Goal: Task Accomplishment & Management: Manage account settings

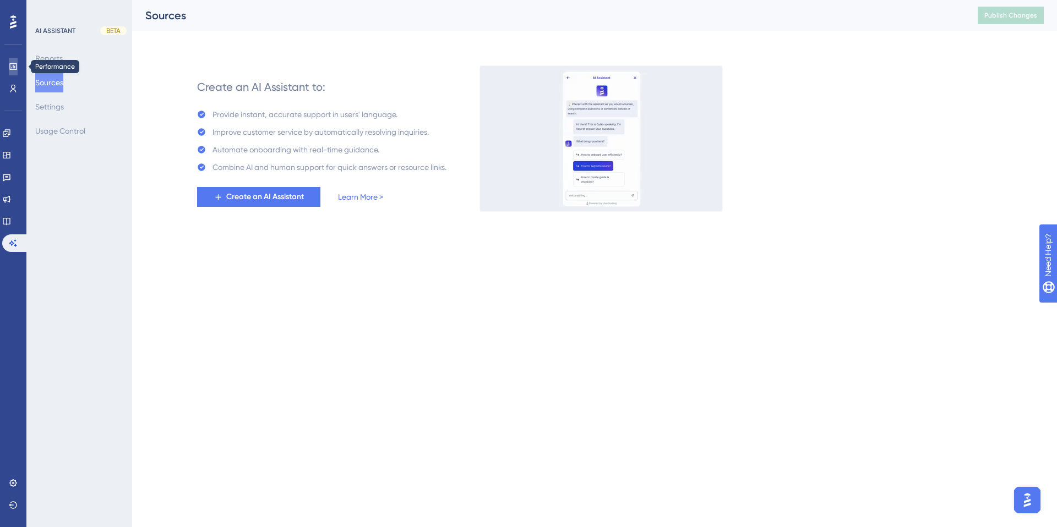
click at [11, 69] on icon at bounding box center [13, 66] width 9 height 9
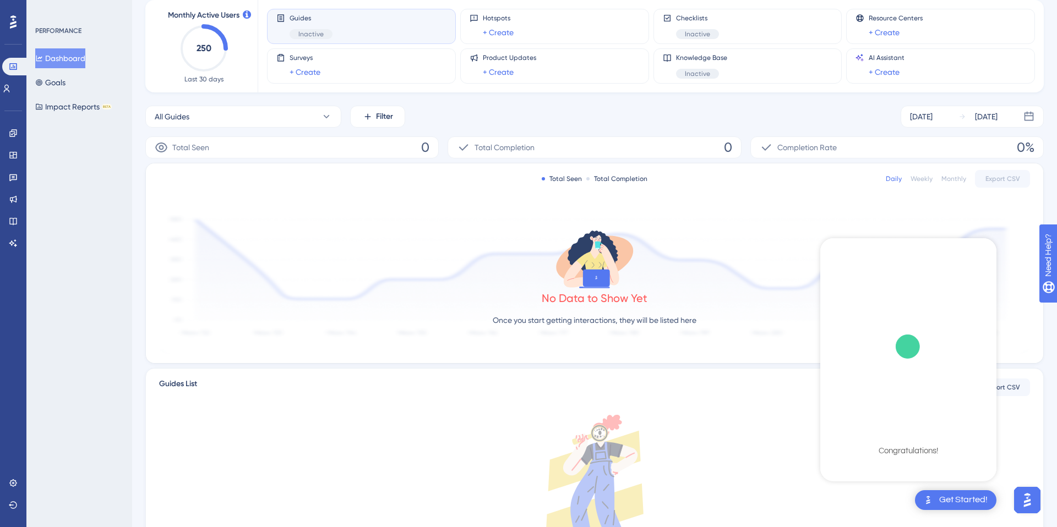
scroll to position [78, 0]
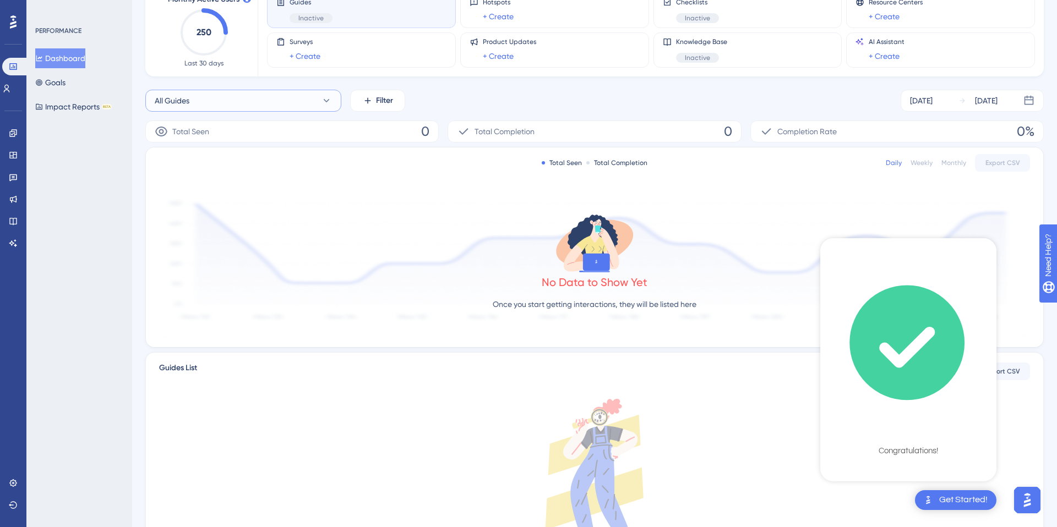
click at [286, 104] on button "All Guides" at bounding box center [243, 101] width 196 height 22
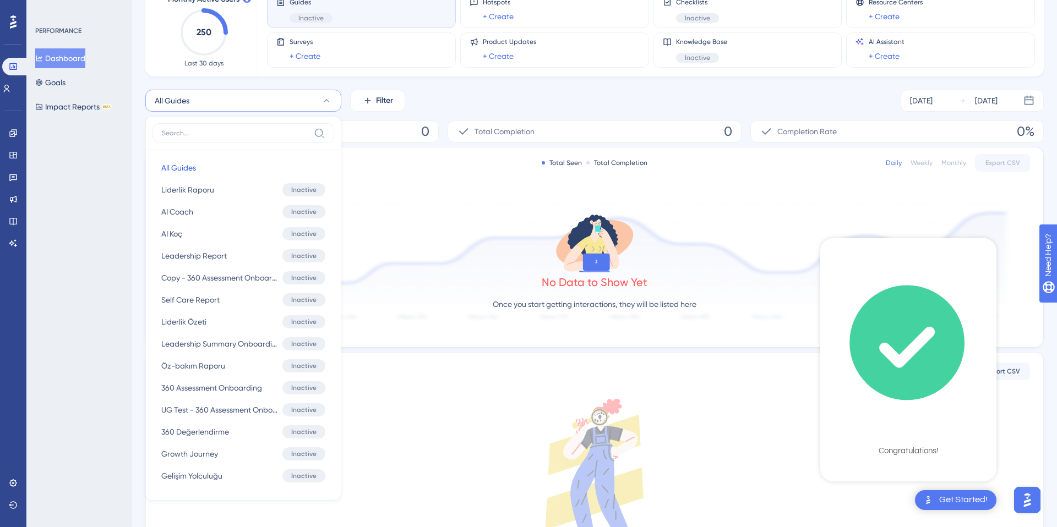
scroll to position [108, 0]
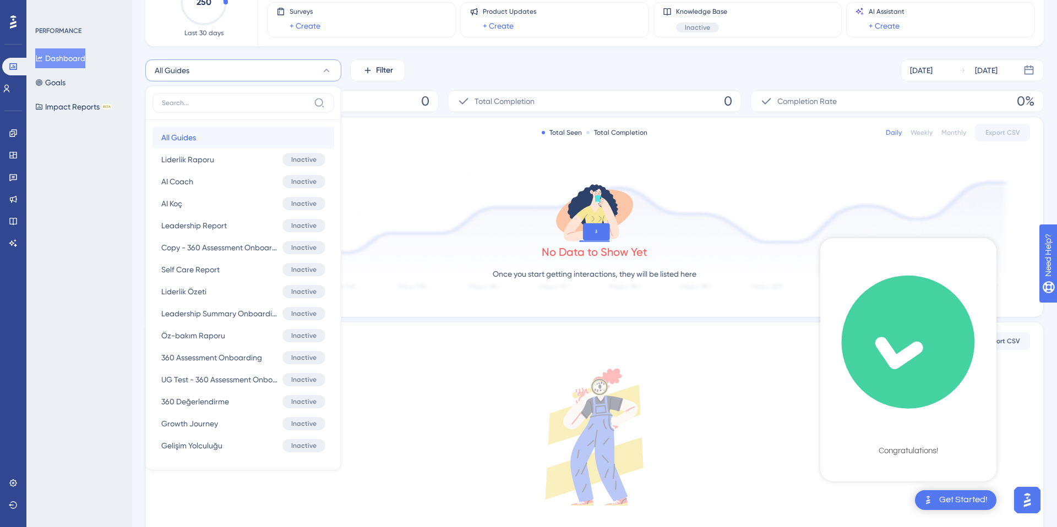
click at [269, 135] on button "All Guides All Guides" at bounding box center [243, 138] width 182 height 22
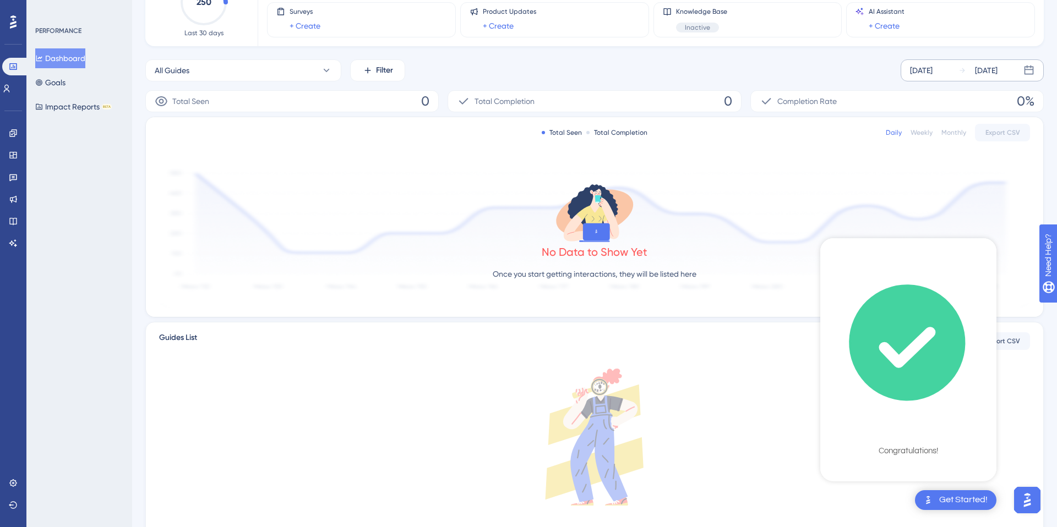
click at [932, 68] on div "[DATE]" at bounding box center [921, 70] width 23 height 13
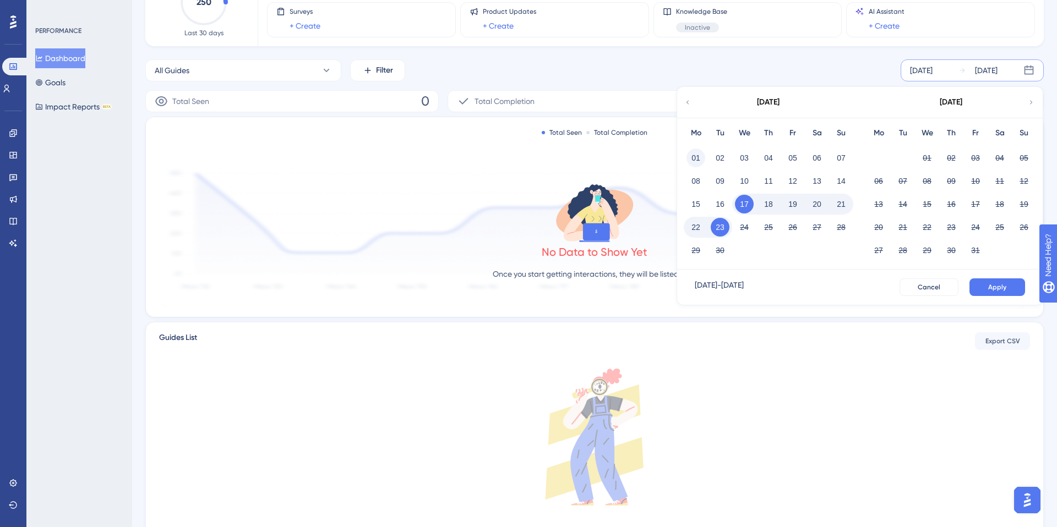
click at [692, 151] on button "01" at bounding box center [695, 158] width 19 height 19
click at [721, 222] on button "23" at bounding box center [719, 227] width 19 height 19
click at [994, 290] on span "Apply" at bounding box center [997, 287] width 18 height 9
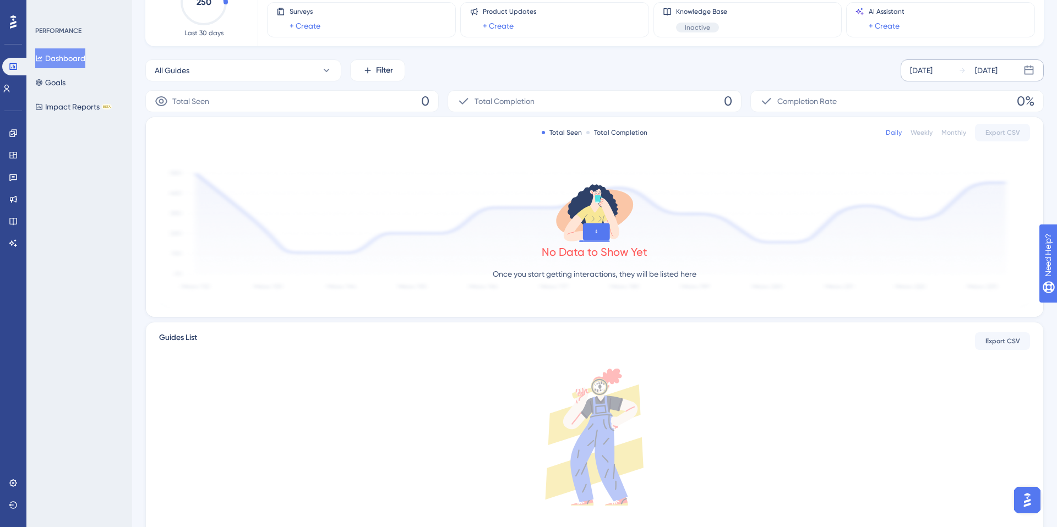
click at [932, 70] on div "[DATE]" at bounding box center [921, 70] width 23 height 13
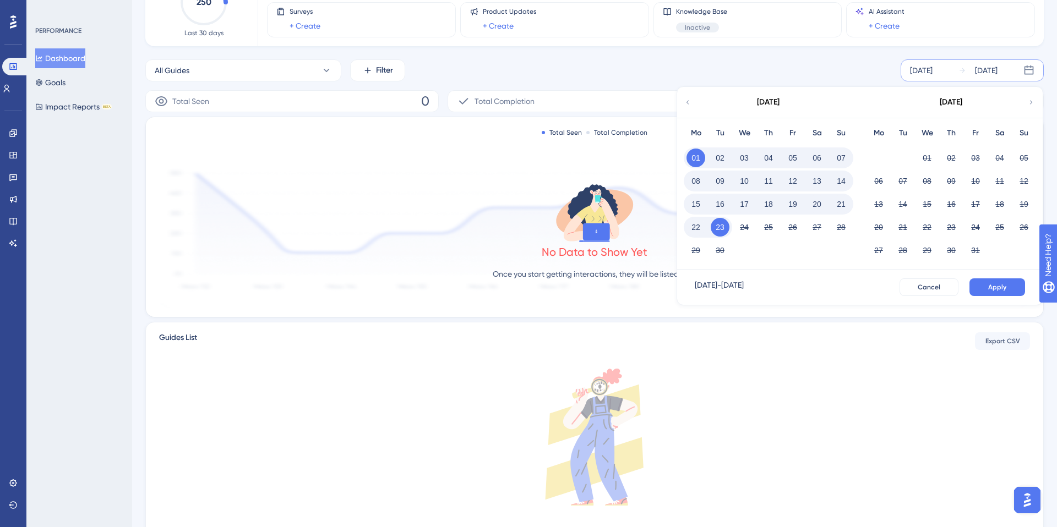
click at [692, 101] on div "[DATE]" at bounding box center [768, 102] width 182 height 31
click at [686, 101] on icon at bounding box center [688, 102] width 8 height 10
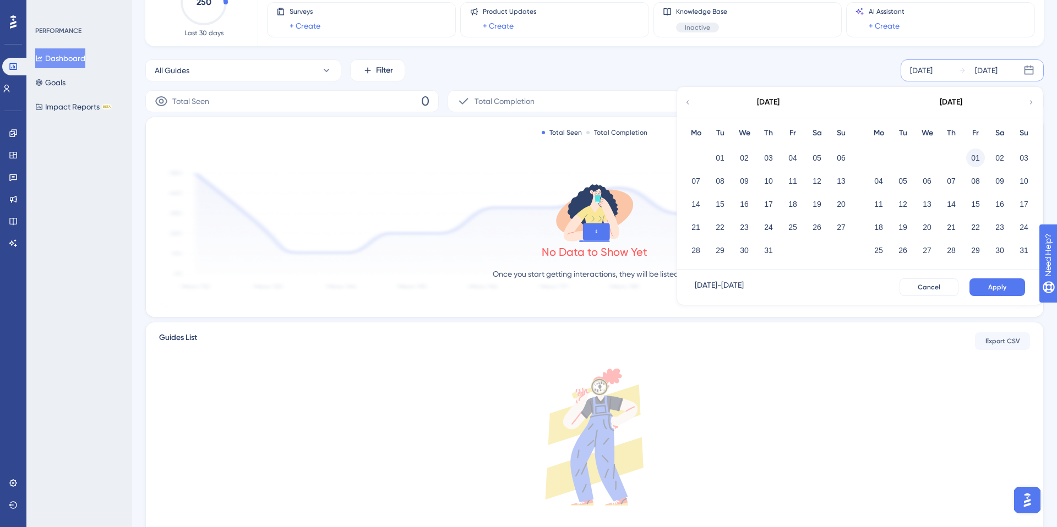
click at [973, 156] on button "01" at bounding box center [975, 158] width 19 height 19
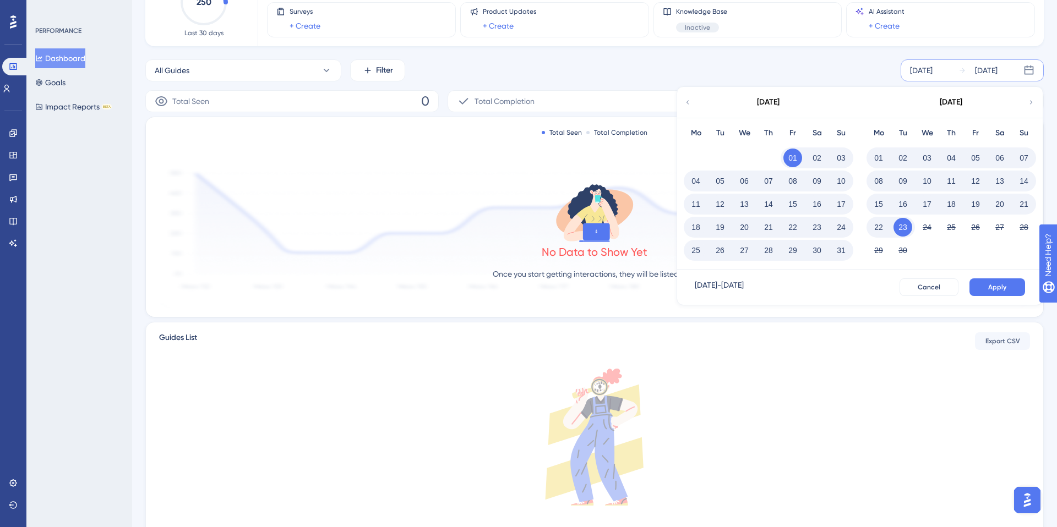
click at [839, 245] on button "31" at bounding box center [841, 250] width 19 height 19
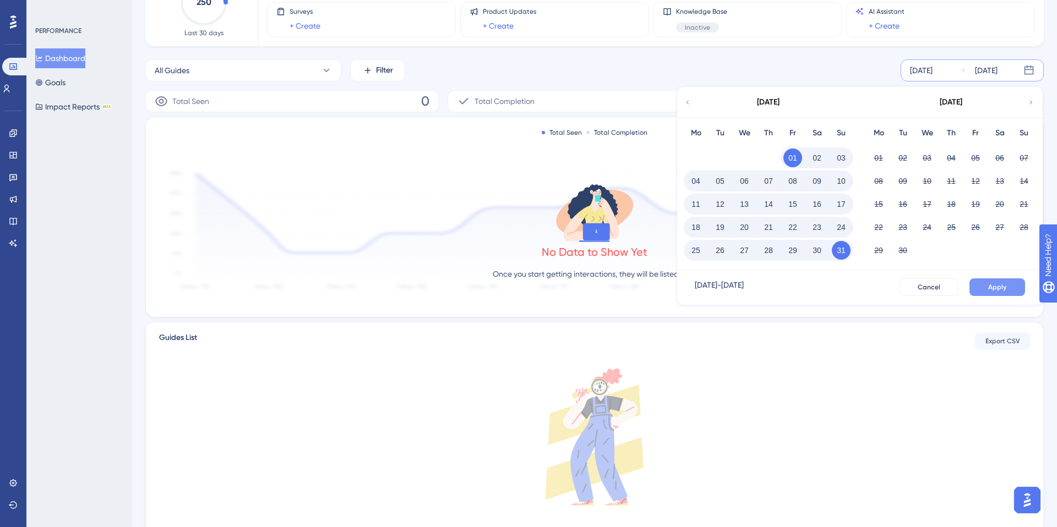
click at [993, 286] on span "Apply" at bounding box center [997, 287] width 18 height 9
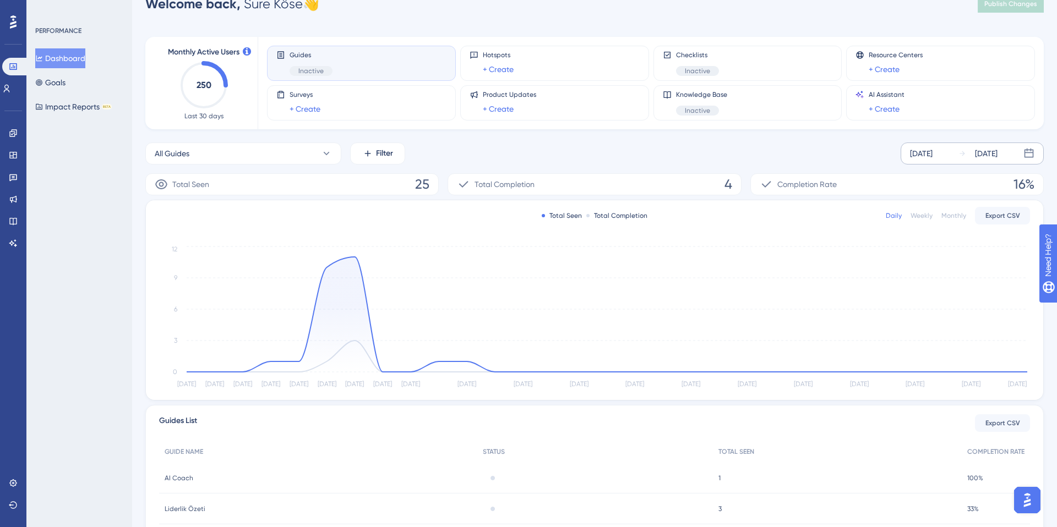
scroll to position [0, 0]
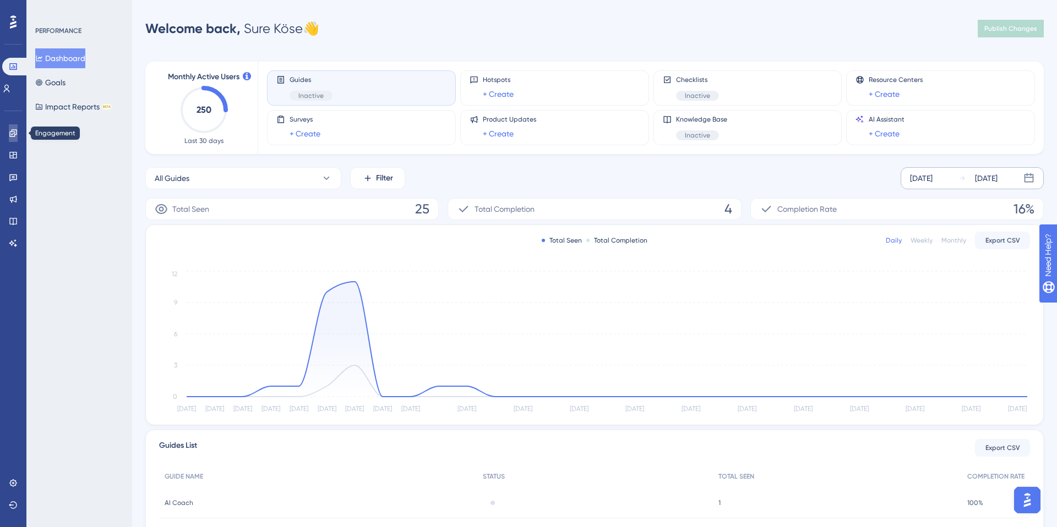
click at [14, 127] on link at bounding box center [13, 133] width 9 height 18
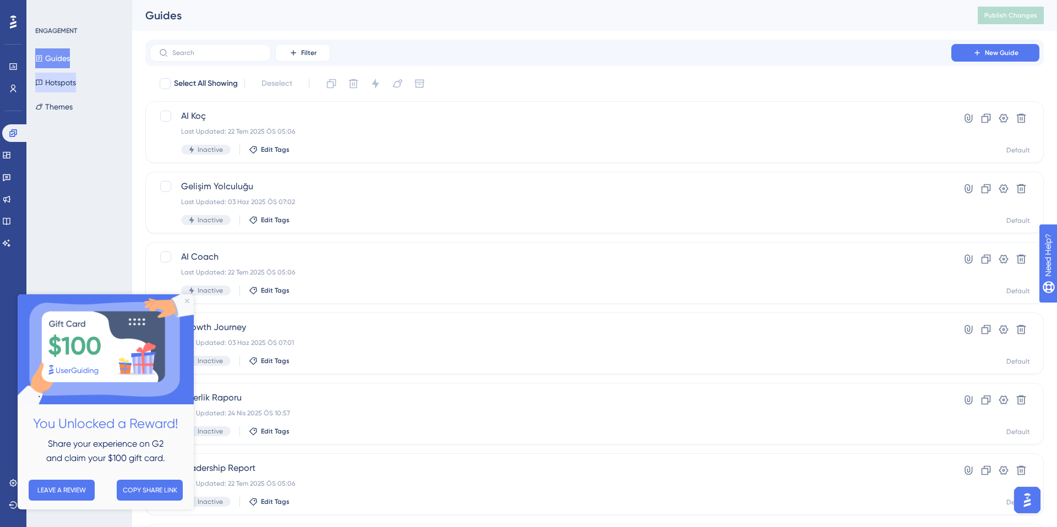
click at [67, 85] on button "Hotspots" at bounding box center [55, 83] width 41 height 20
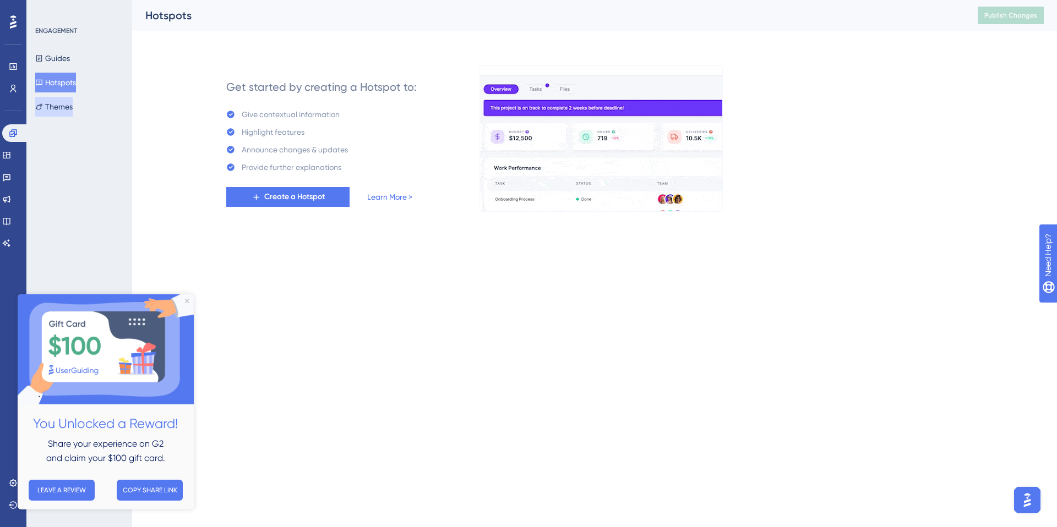
click at [65, 102] on button "Themes" at bounding box center [53, 107] width 37 height 20
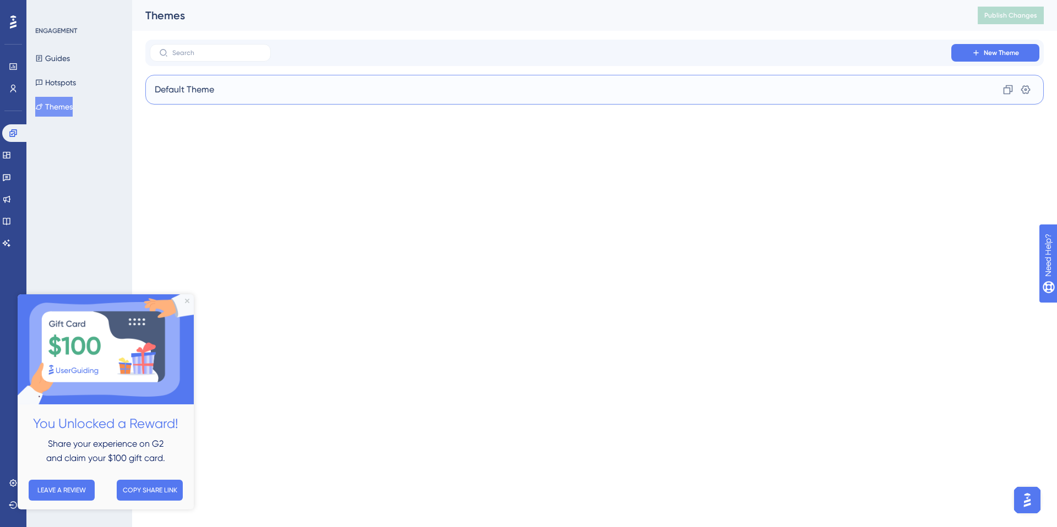
click at [172, 84] on span "Default Theme" at bounding box center [184, 89] width 59 height 13
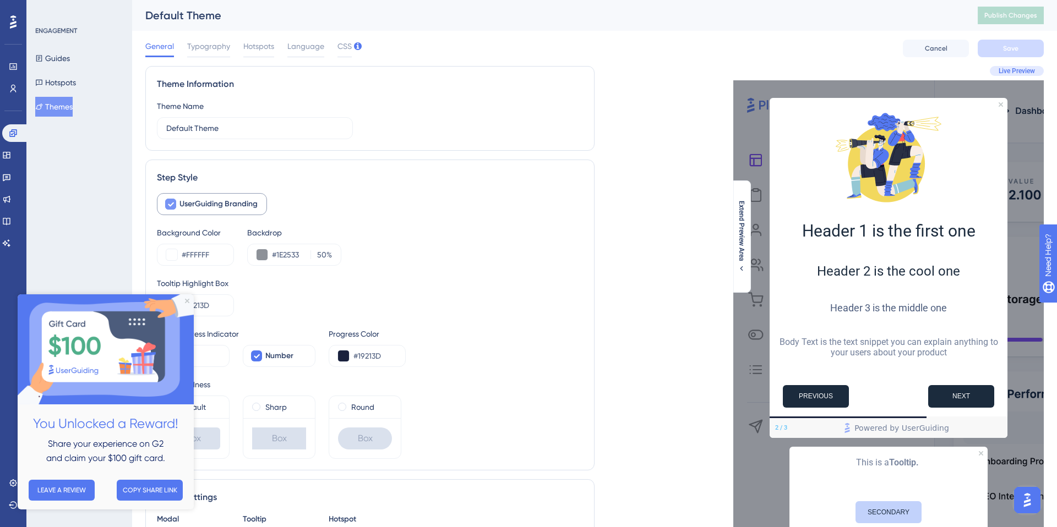
click at [174, 202] on div at bounding box center [170, 204] width 11 height 11
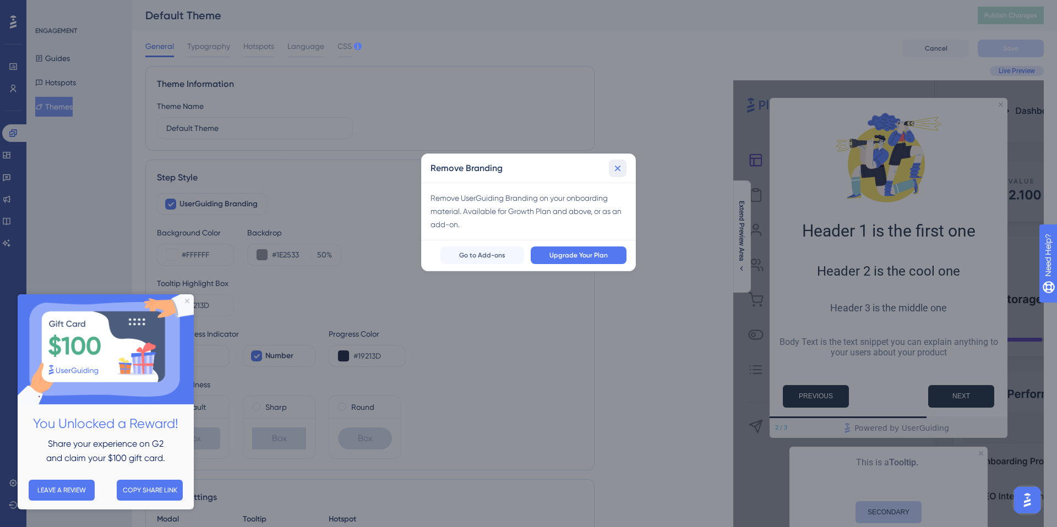
click at [622, 169] on icon at bounding box center [617, 168] width 11 height 11
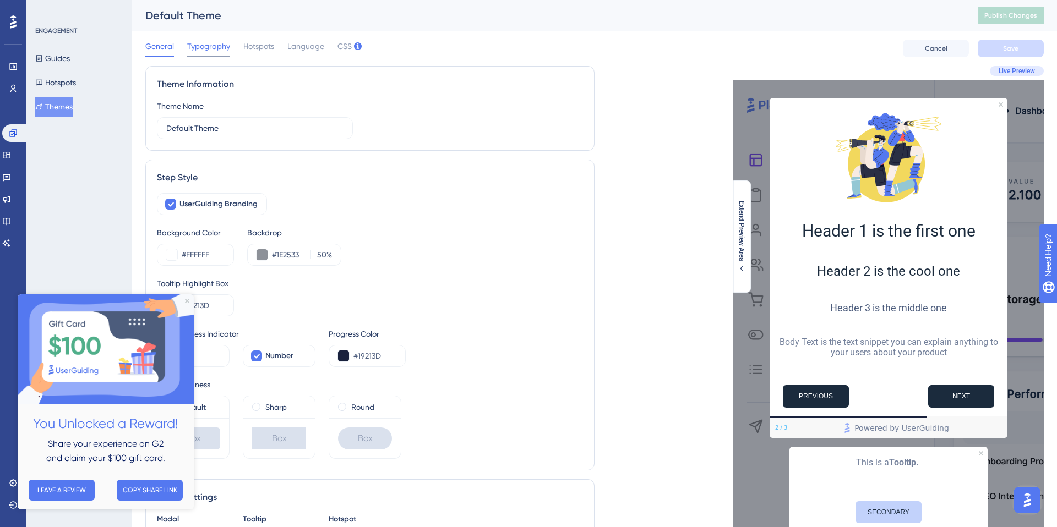
click at [210, 46] on span "Typography" at bounding box center [208, 46] width 43 height 13
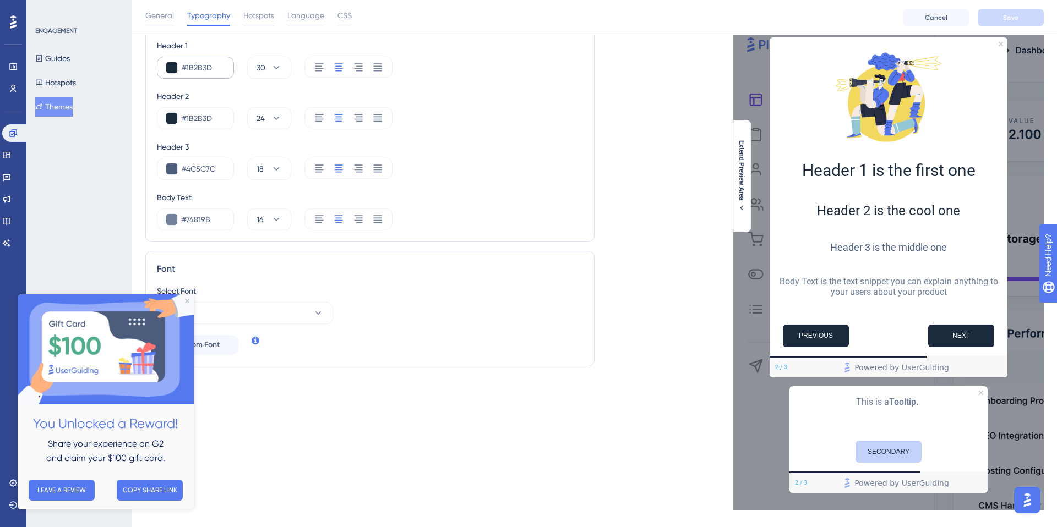
scroll to position [84, 0]
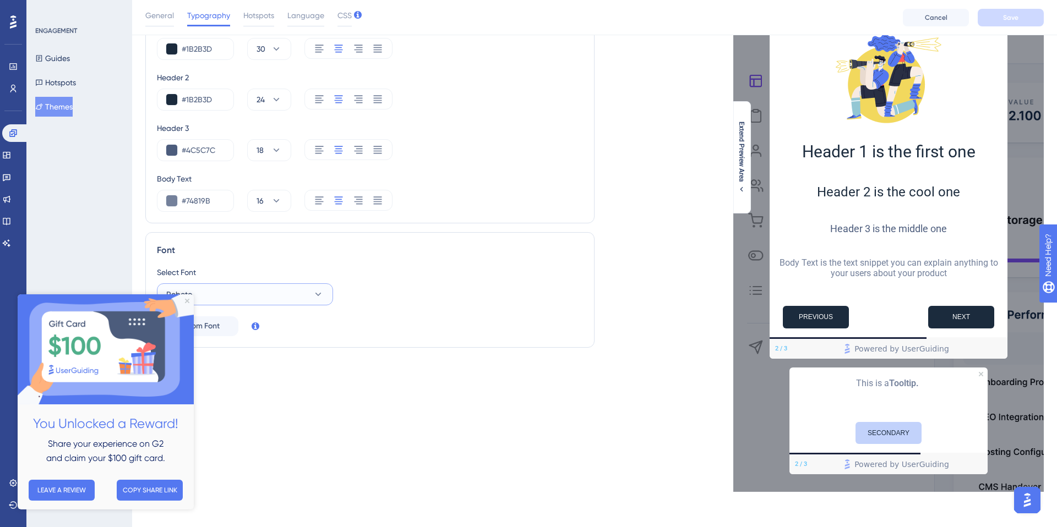
click at [302, 300] on button "Roboto" at bounding box center [245, 294] width 176 height 22
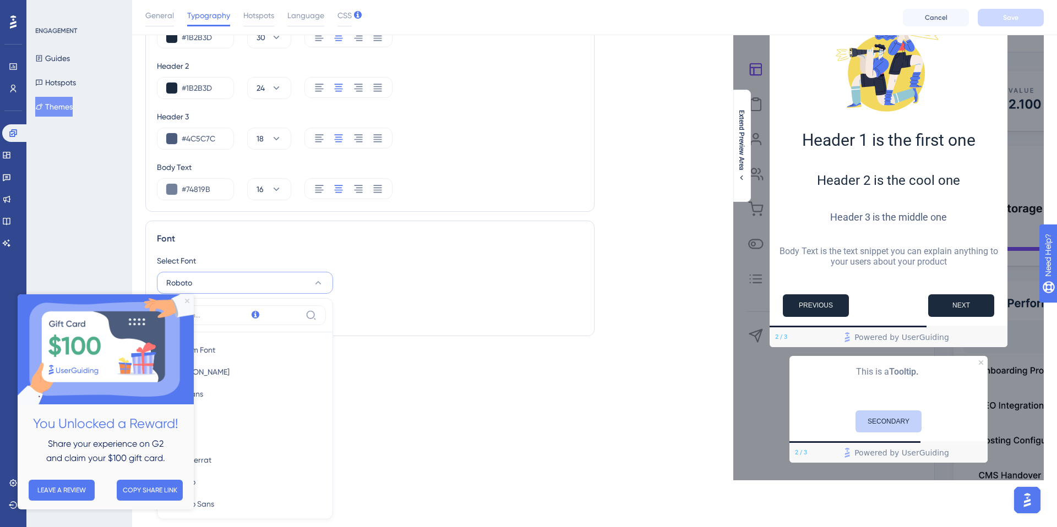
click at [188, 299] on icon "Close Preview" at bounding box center [187, 301] width 4 height 4
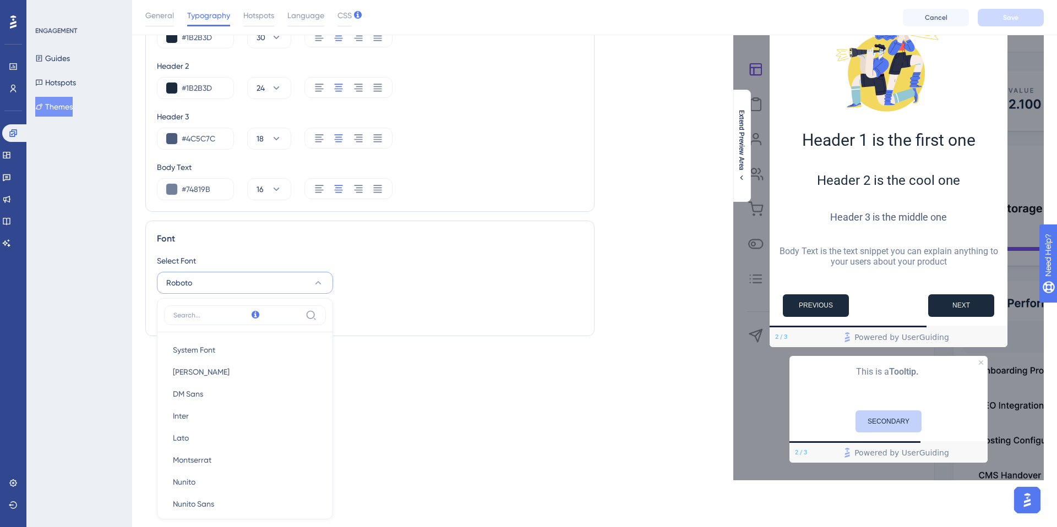
click at [209, 320] on label at bounding box center [245, 315] width 162 height 20
click at [209, 320] on input at bounding box center [237, 315] width 128 height 9
type input "r"
click at [412, 345] on div "Font Select Font Roboto System Font System Font [PERSON_NAME] [PERSON_NAME] San…" at bounding box center [369, 283] width 449 height 124
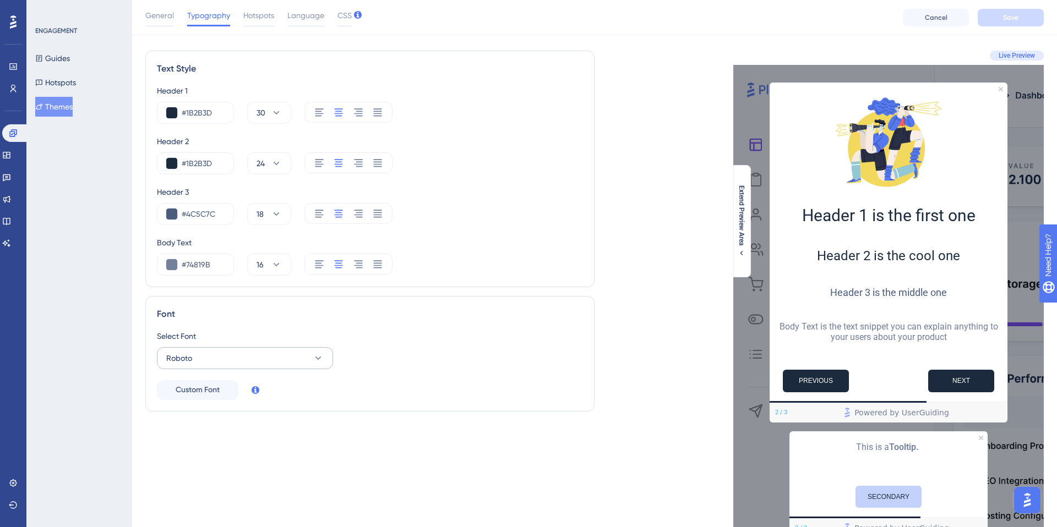
scroll to position [0, 0]
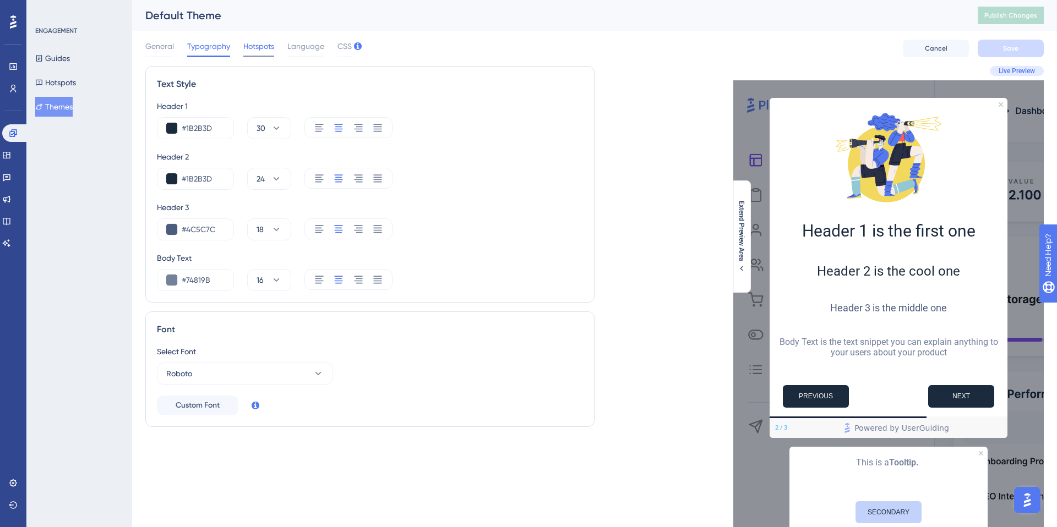
click at [258, 45] on span "Hotspots" at bounding box center [258, 46] width 31 height 13
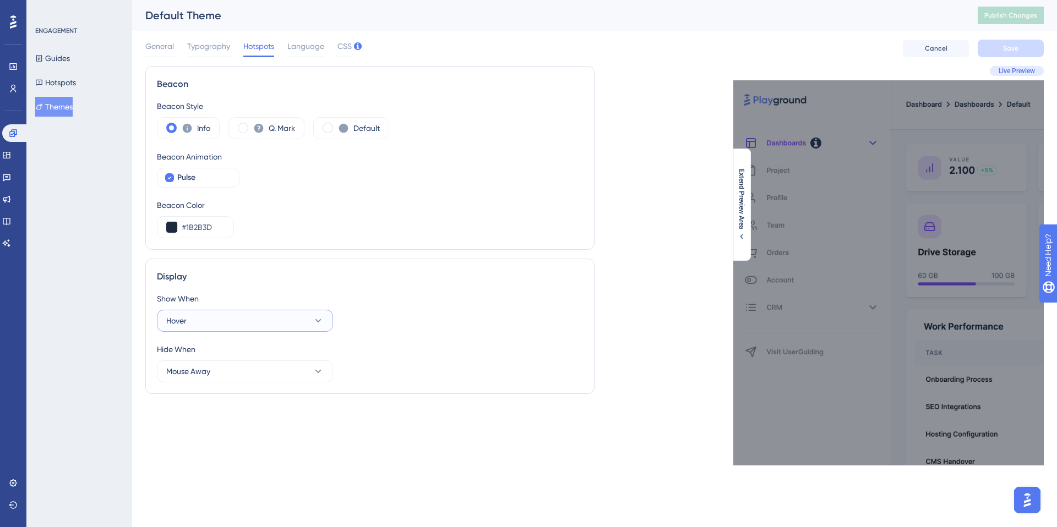
click at [263, 319] on button "Hover" at bounding box center [245, 321] width 176 height 22
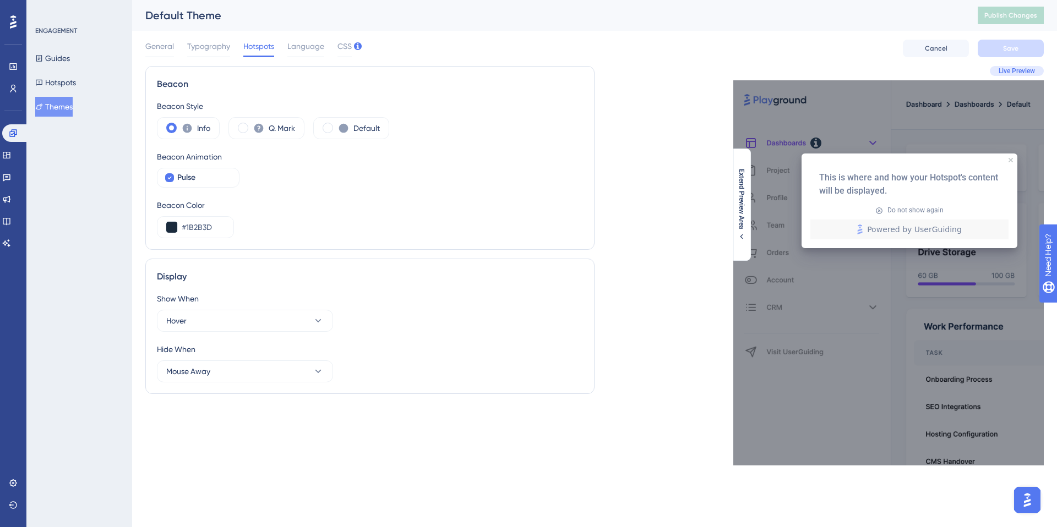
click at [818, 141] on div at bounding box center [816, 143] width 20 height 20
click at [1012, 161] on icon at bounding box center [1010, 160] width 4 height 4
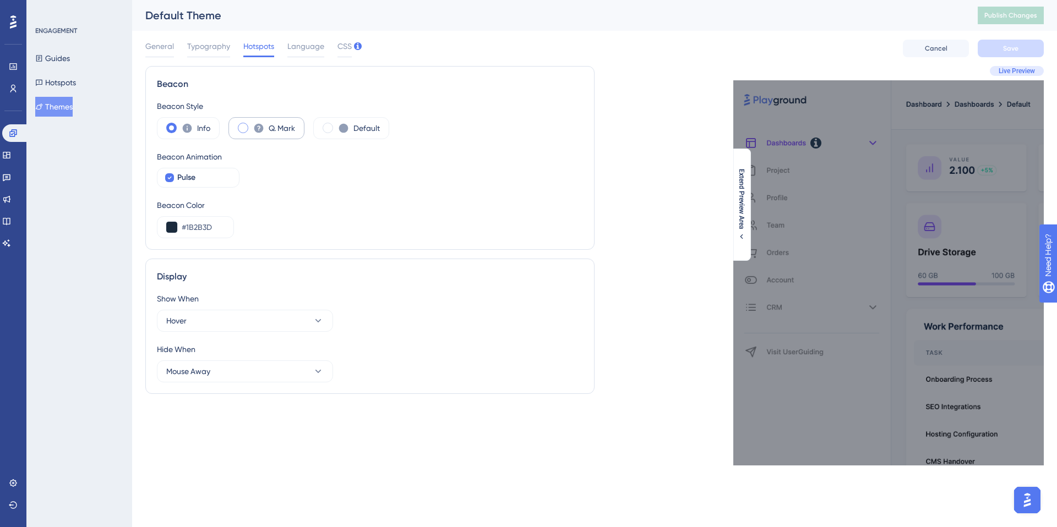
click at [246, 127] on span at bounding box center [243, 128] width 10 height 10
click at [251, 124] on input "radio" at bounding box center [251, 124] width 0 height 0
click at [329, 124] on span at bounding box center [327, 128] width 10 height 10
click at [336, 124] on input "radio" at bounding box center [336, 124] width 0 height 0
click at [163, 125] on div "Info" at bounding box center [188, 128] width 63 height 22
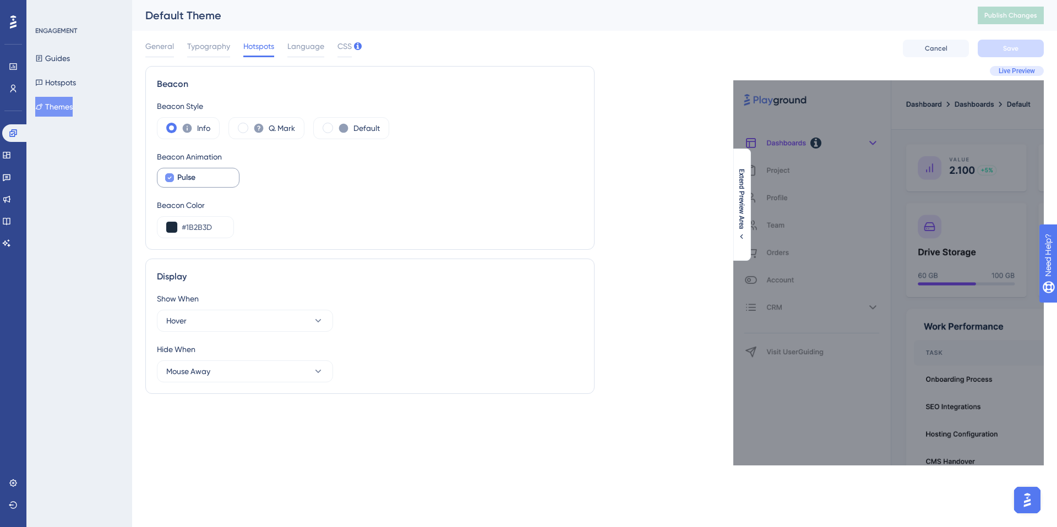
click at [173, 178] on div at bounding box center [169, 177] width 9 height 9
checkbox input "false"
click at [308, 51] on span "Language" at bounding box center [305, 46] width 37 height 13
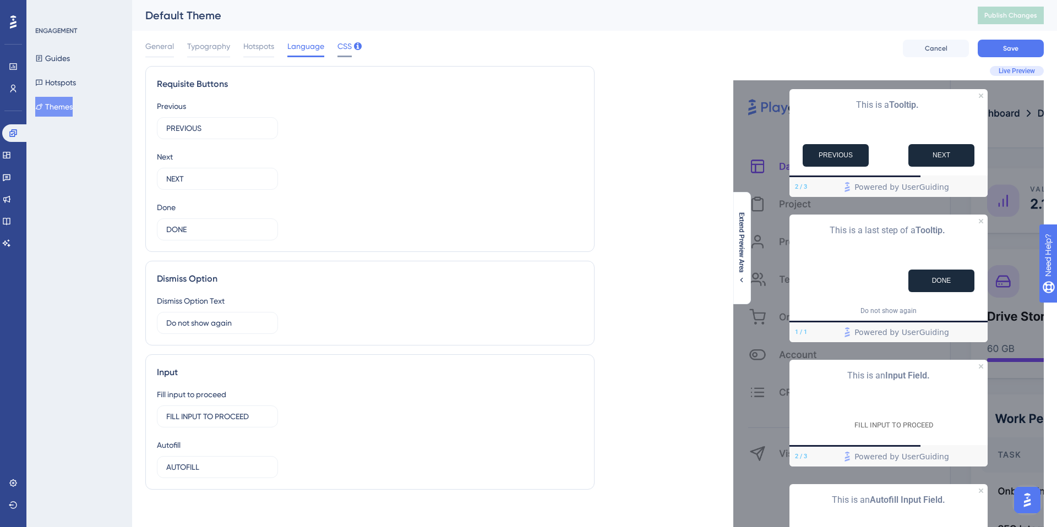
click at [343, 51] on span "CSS" at bounding box center [344, 46] width 14 height 13
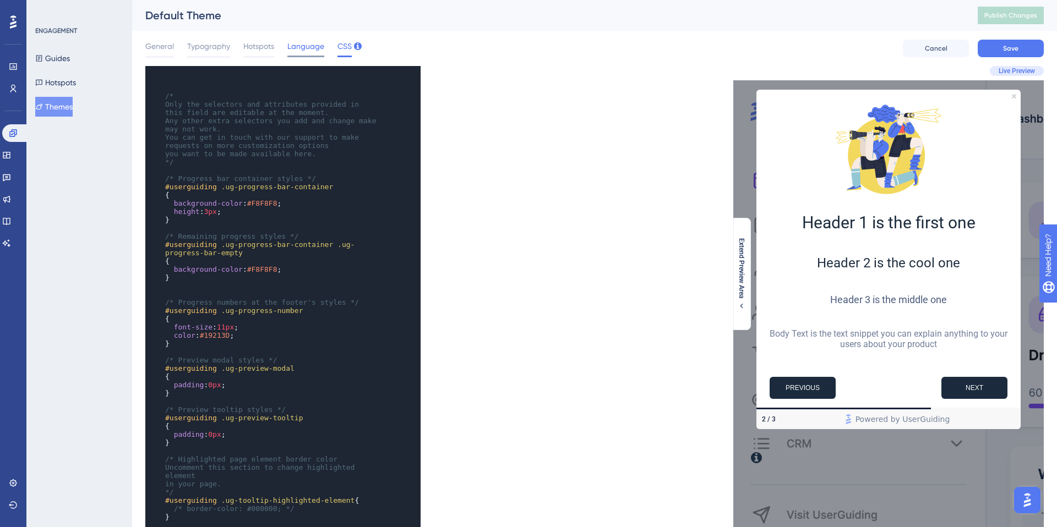
click at [318, 50] on span "Language" at bounding box center [305, 46] width 37 height 13
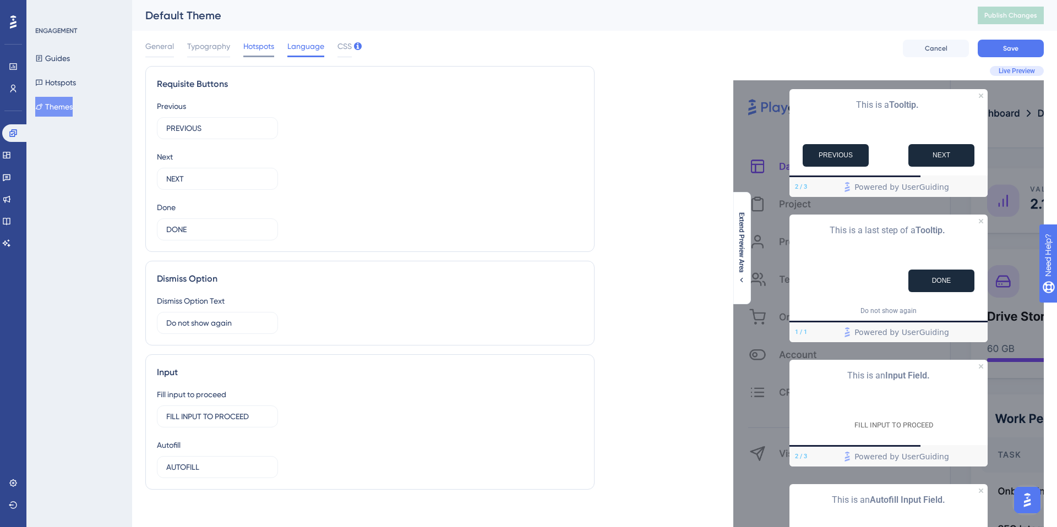
click at [258, 48] on span "Hotspots" at bounding box center [258, 46] width 31 height 13
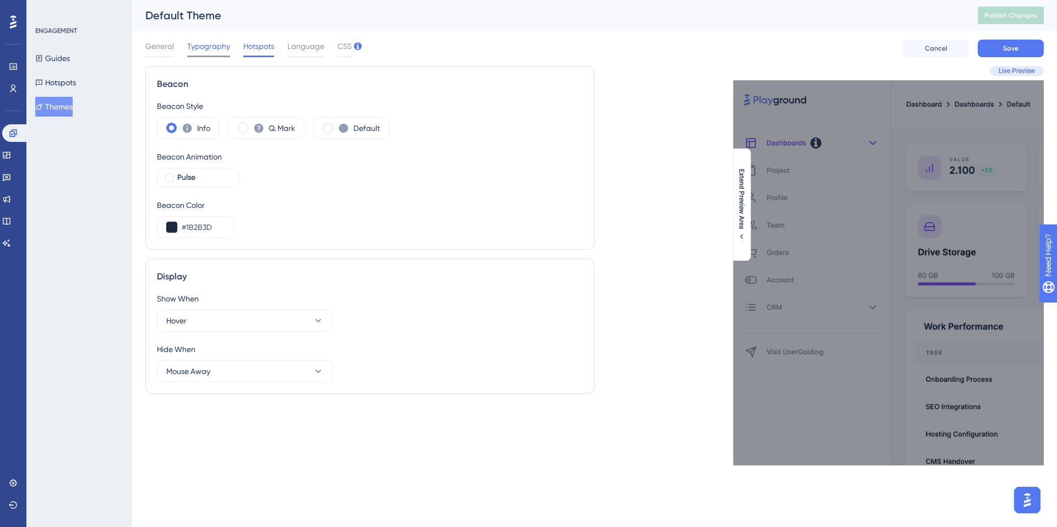
click at [211, 49] on span "Typography" at bounding box center [208, 46] width 43 height 13
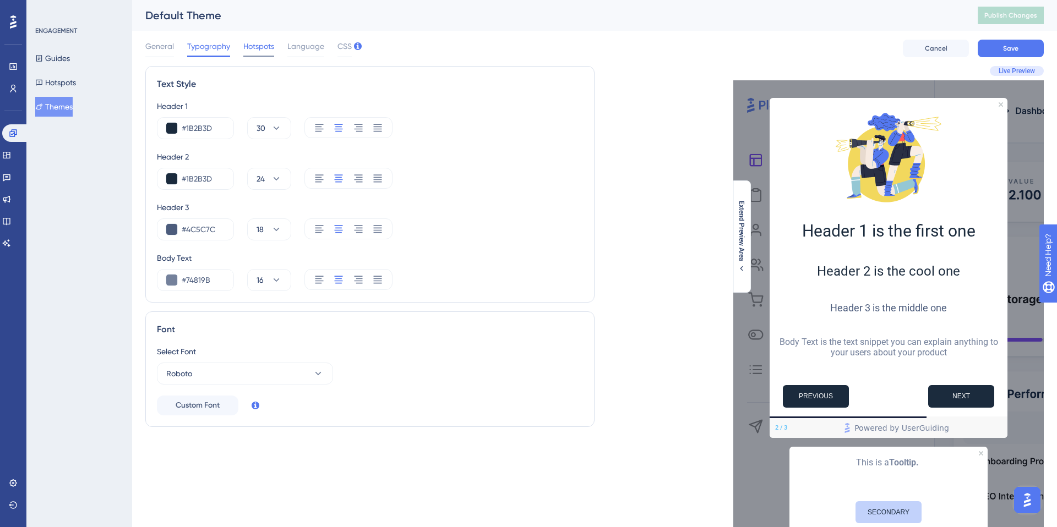
click at [256, 43] on span "Hotspots" at bounding box center [258, 46] width 31 height 13
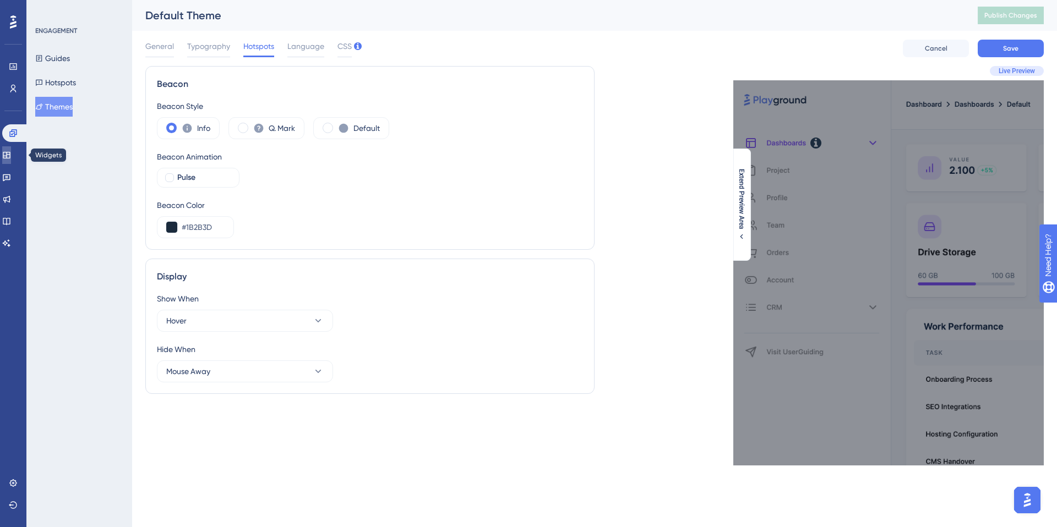
click at [11, 154] on icon at bounding box center [6, 155] width 9 height 9
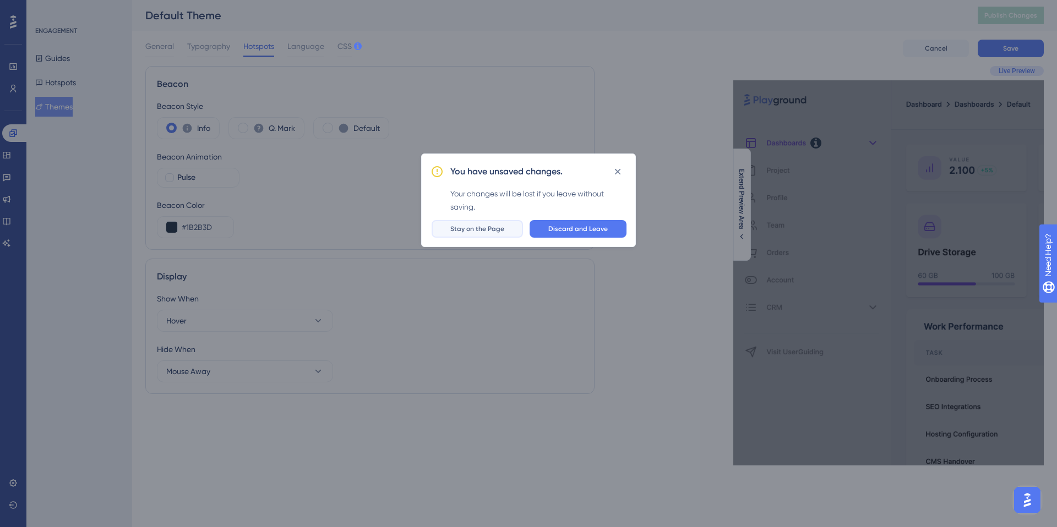
click at [485, 234] on button "Stay on the Page" at bounding box center [476, 229] width 91 height 18
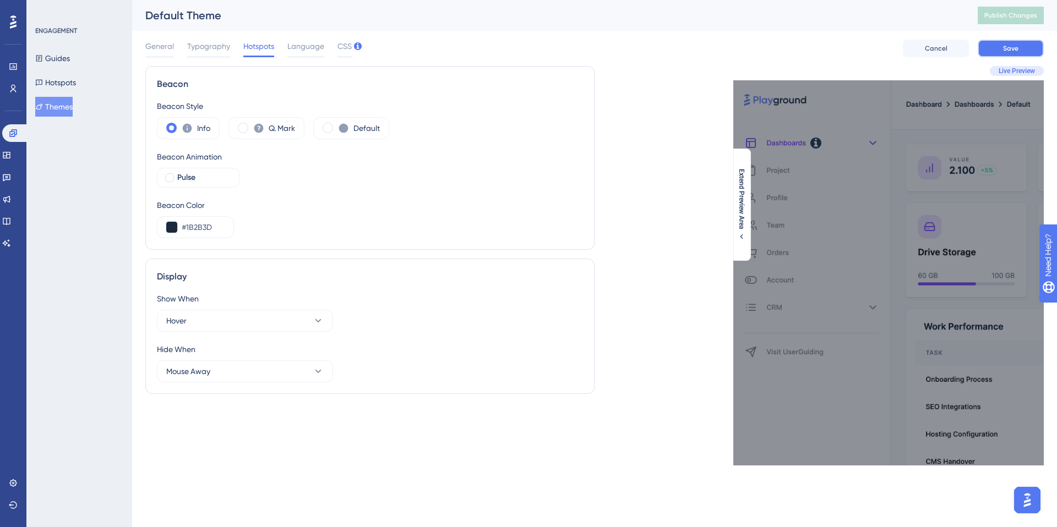
click at [1003, 48] on span "Save" at bounding box center [1010, 48] width 15 height 9
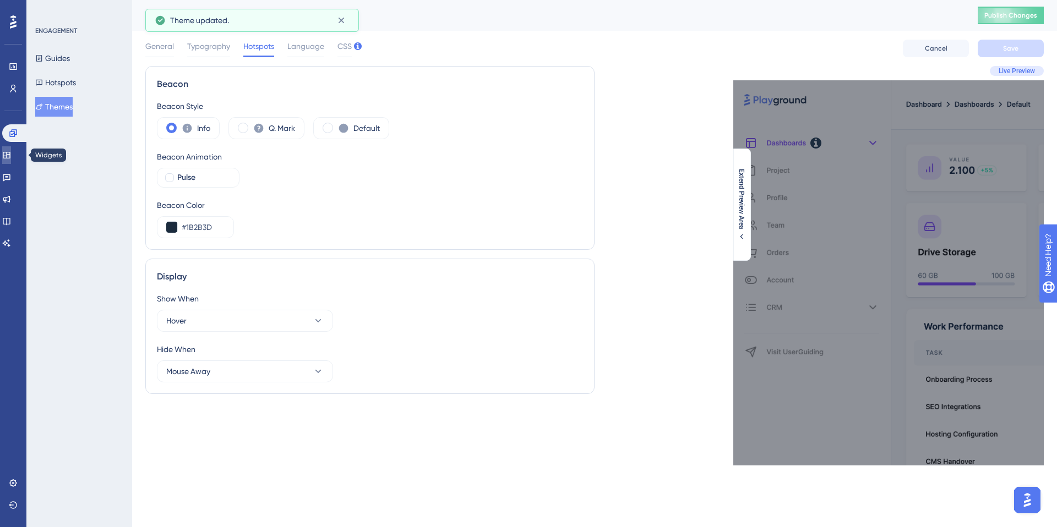
click at [10, 155] on icon at bounding box center [6, 155] width 7 height 7
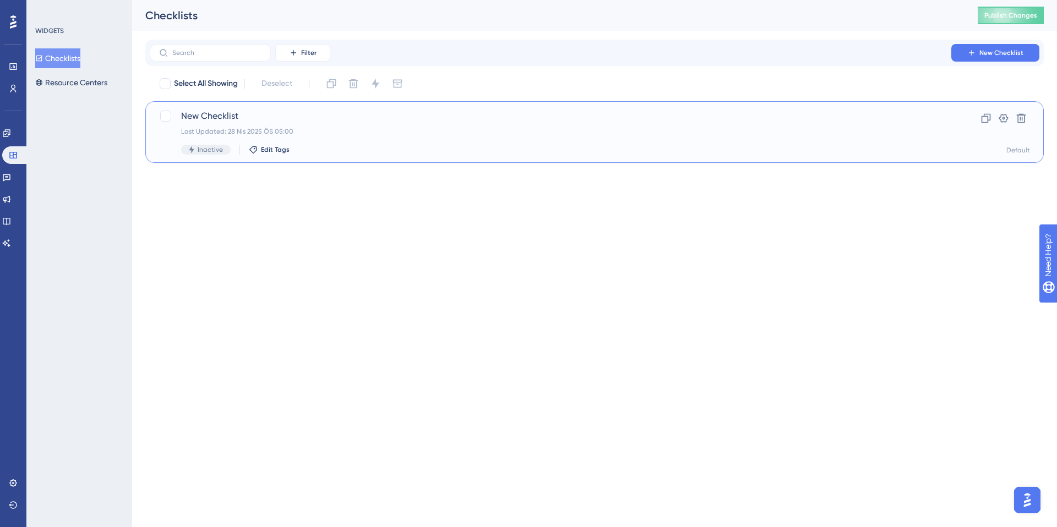
click at [232, 127] on div "Last Updated: 28 Nis 2025 ÖS 05:00" at bounding box center [550, 131] width 739 height 9
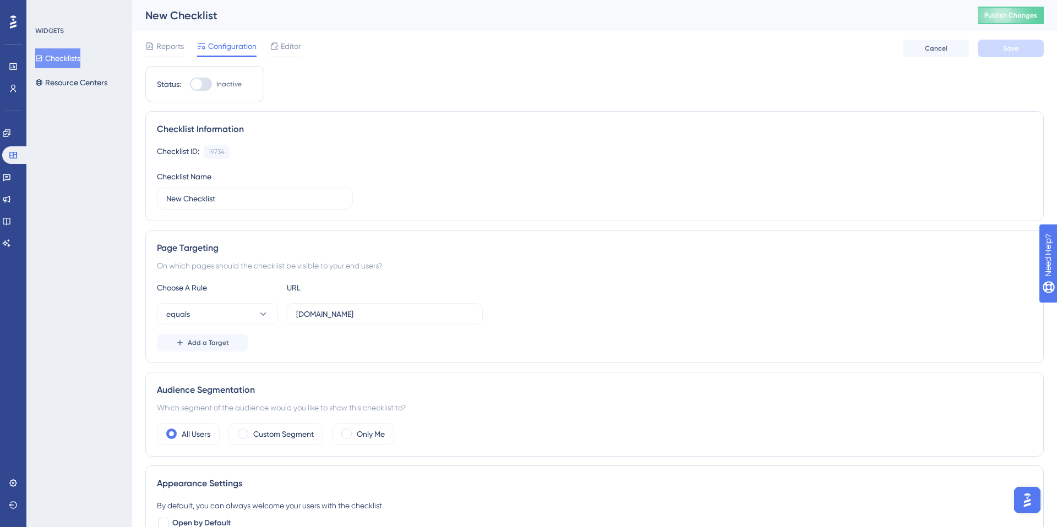
click at [265, 50] on div "Reports Configuration Editor" at bounding box center [223, 49] width 156 height 18
click at [285, 50] on span "Editor" at bounding box center [291, 46] width 20 height 13
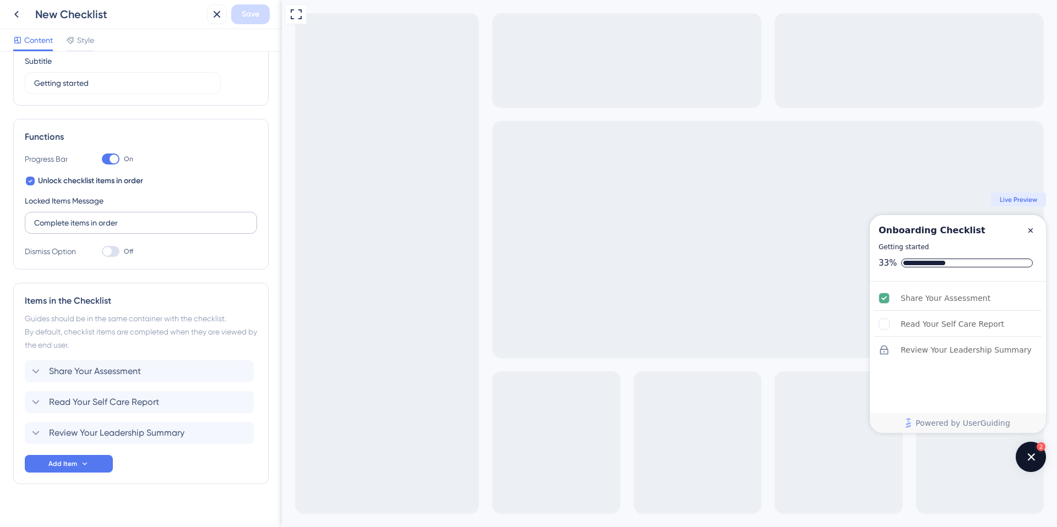
scroll to position [109, 0]
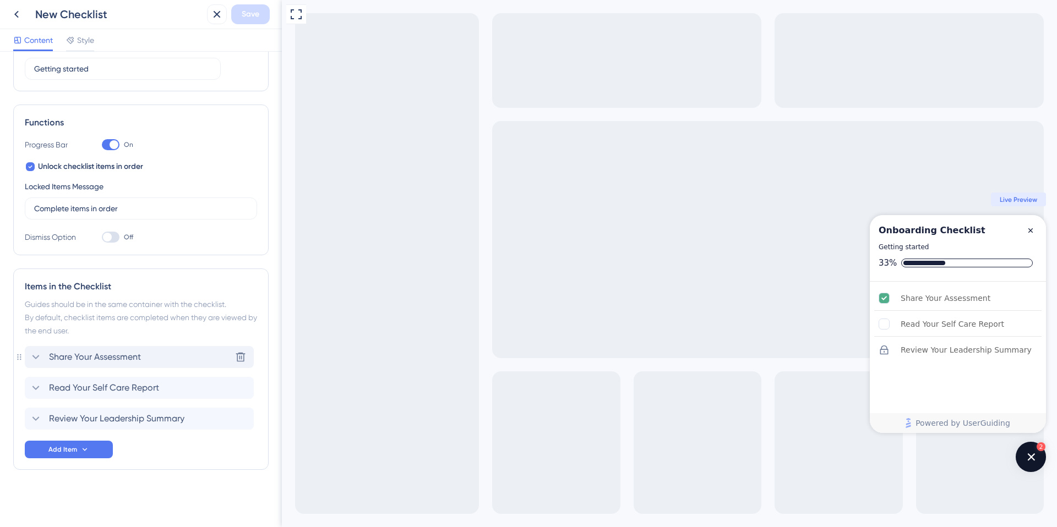
click at [79, 361] on span "Share Your Assessment" at bounding box center [95, 357] width 92 height 13
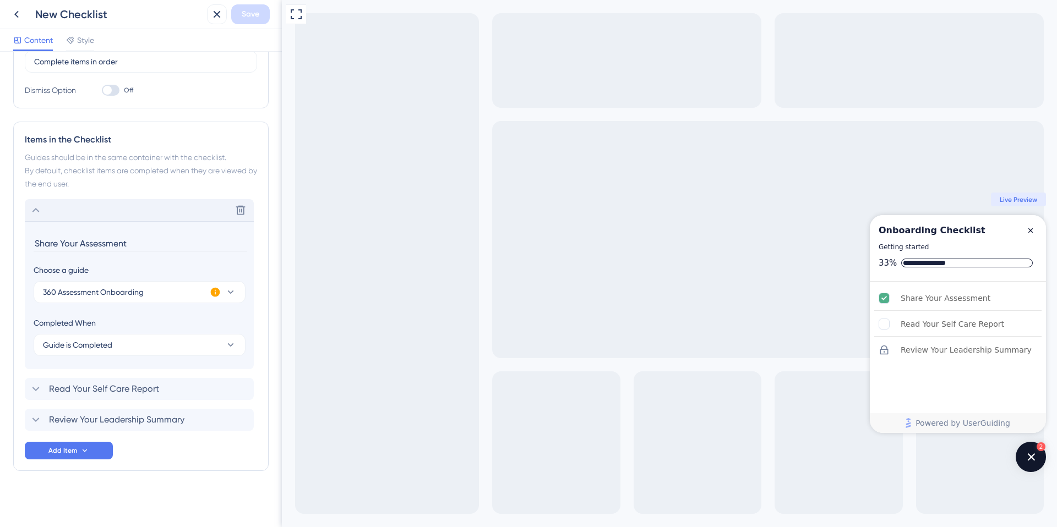
scroll to position [257, 0]
click at [89, 383] on span "Read Your Self Care Report" at bounding box center [104, 387] width 110 height 13
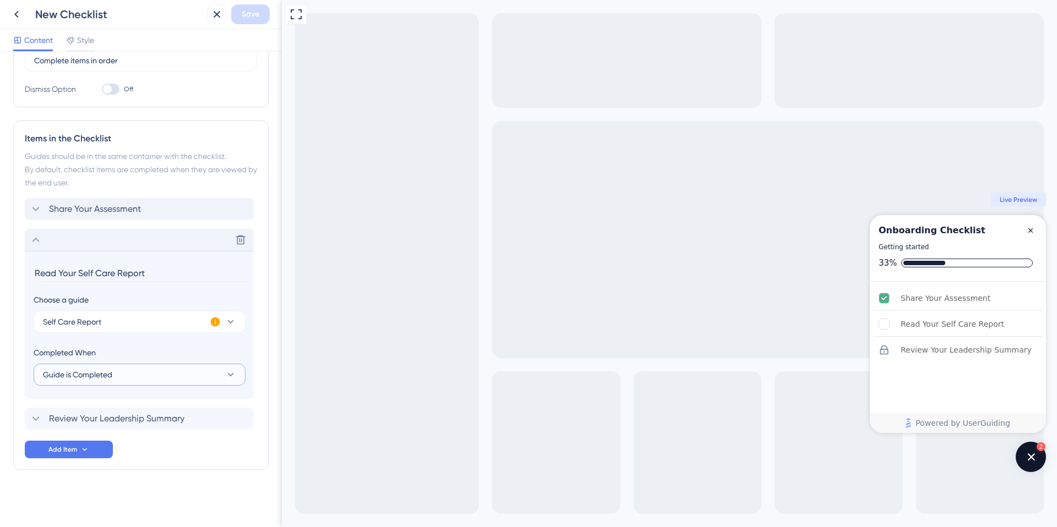
click at [108, 376] on span "Guide is Completed" at bounding box center [77, 374] width 69 height 13
click at [89, 428] on span "Goal is Reached" at bounding box center [79, 430] width 58 height 13
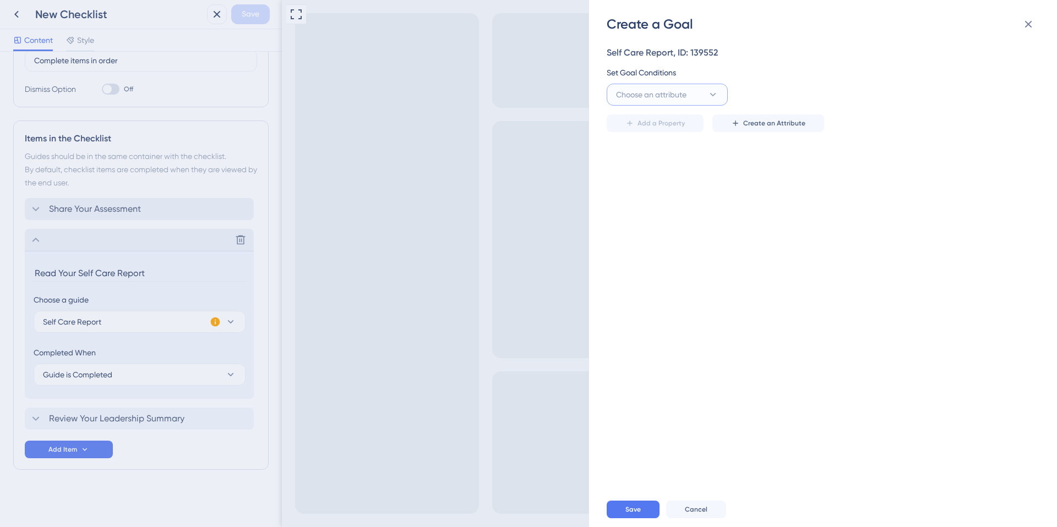
click at [669, 94] on span "Choose an attribute" at bounding box center [651, 94] width 70 height 13
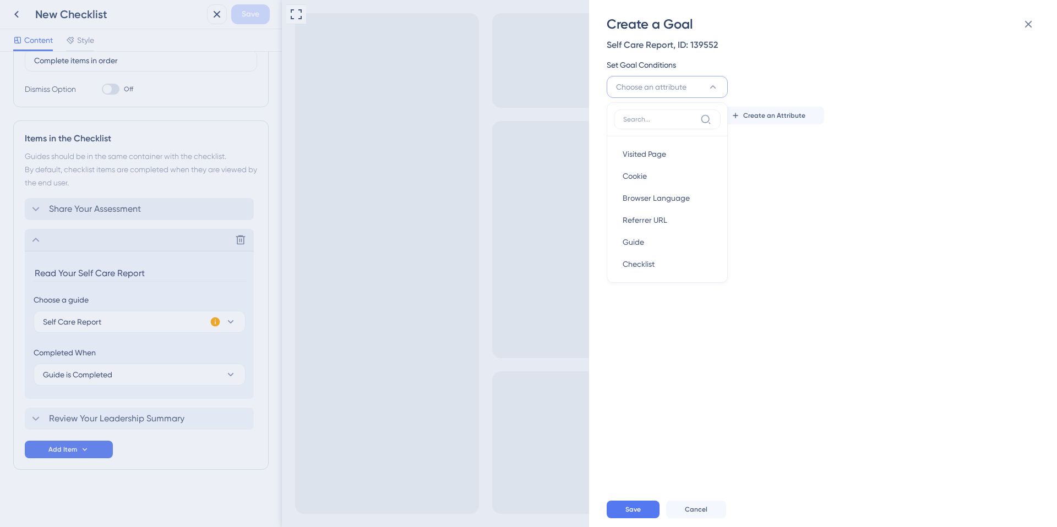
scroll to position [0, 0]
click at [769, 126] on span "Create an Attribute" at bounding box center [774, 123] width 62 height 9
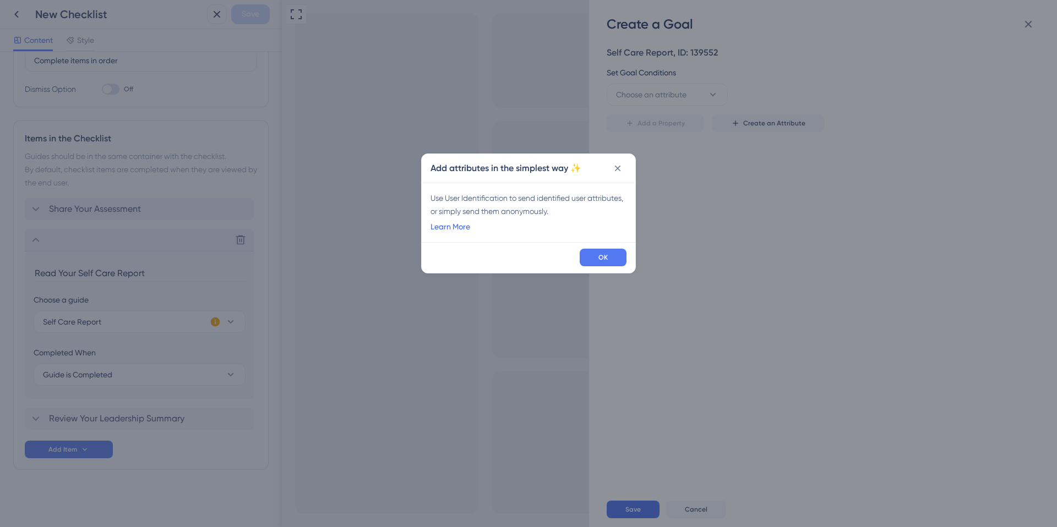
click at [456, 225] on link "Learn More" at bounding box center [450, 226] width 40 height 13
click at [599, 255] on span "OK" at bounding box center [602, 257] width 9 height 9
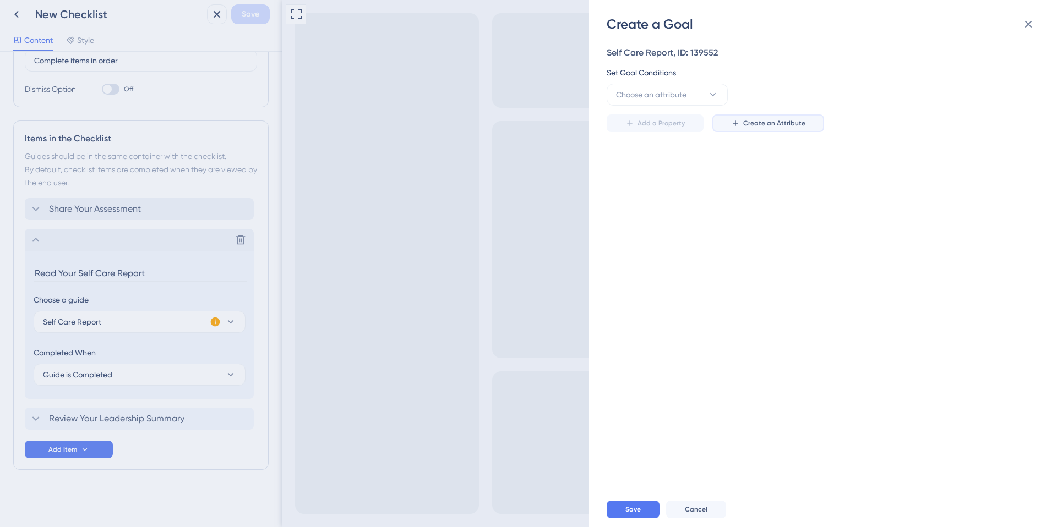
click at [748, 124] on span "Create an Attribute" at bounding box center [774, 123] width 62 height 9
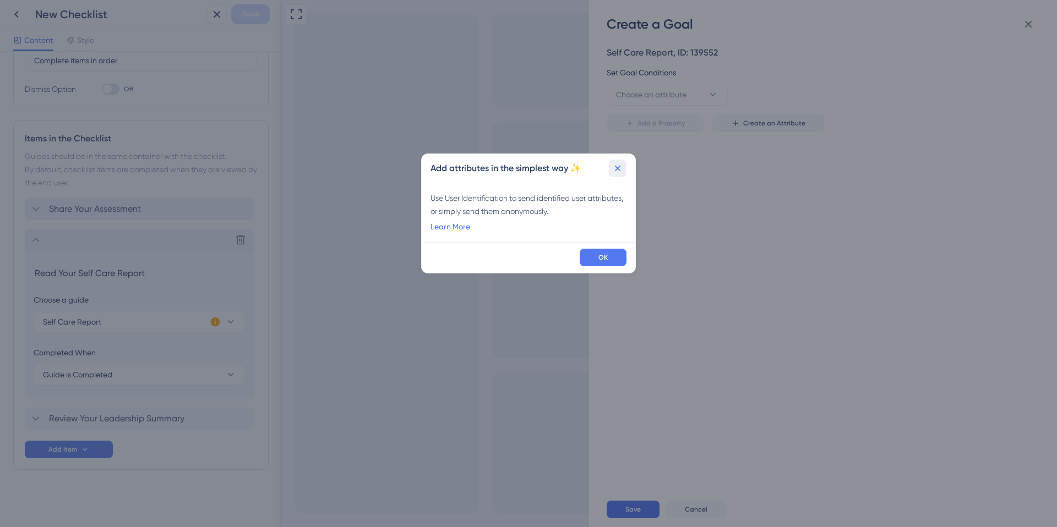
click at [621, 170] on icon at bounding box center [617, 168] width 11 height 11
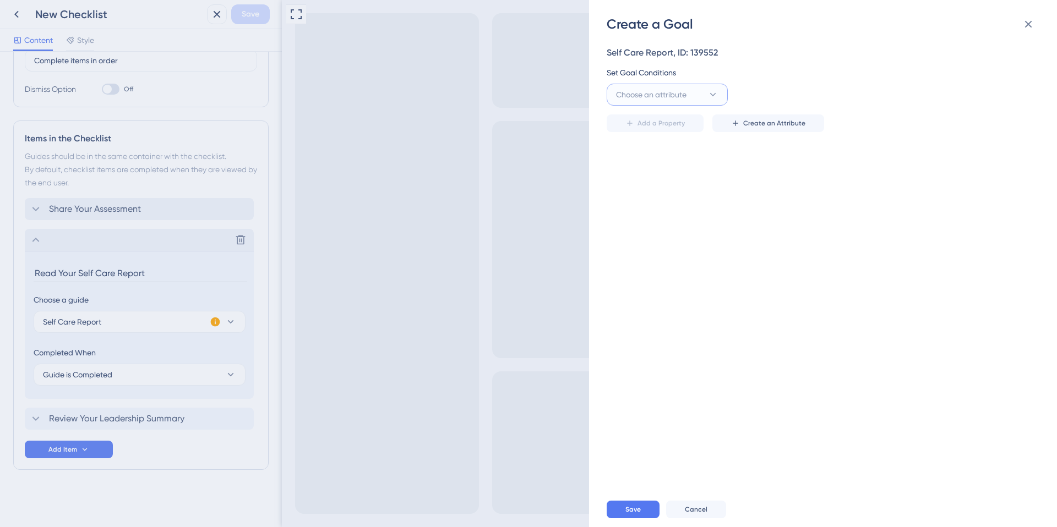
click at [692, 91] on button "Choose an attribute" at bounding box center [666, 95] width 121 height 22
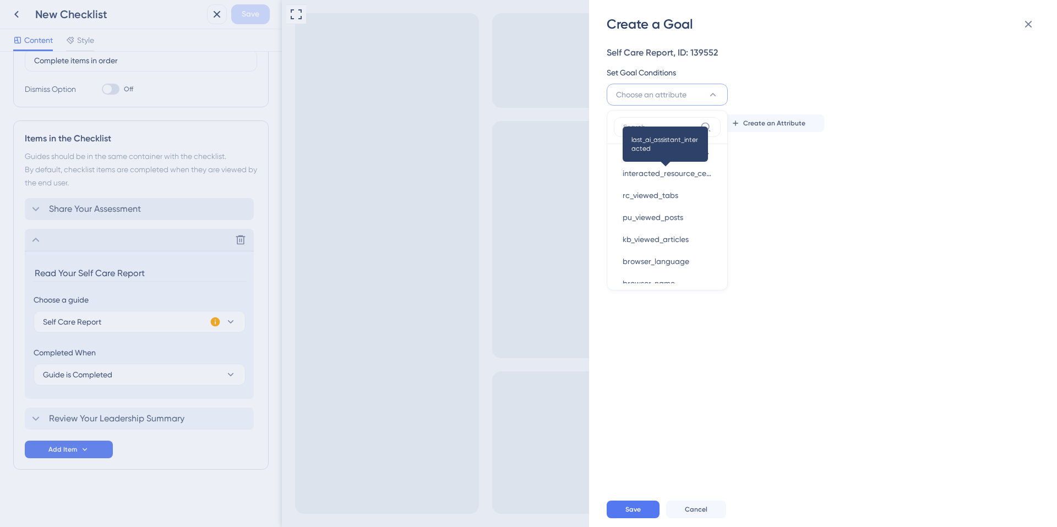
scroll to position [392, 0]
click at [787, 206] on div "Self Care Report, ID: 139552 Set Goal Conditions Choose an attribute Visited Pa…" at bounding box center [828, 262] width 444 height 459
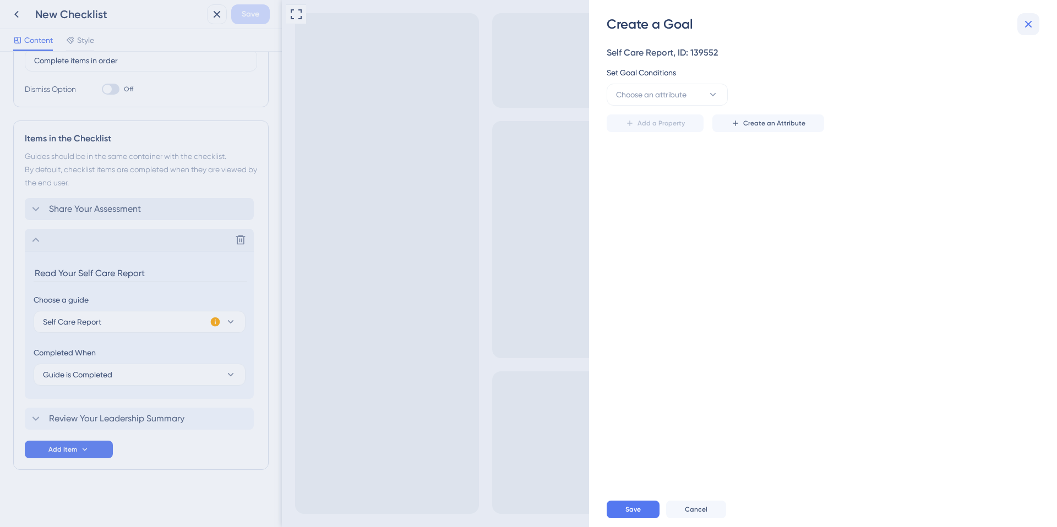
click at [1027, 28] on icon at bounding box center [1027, 24] width 13 height 13
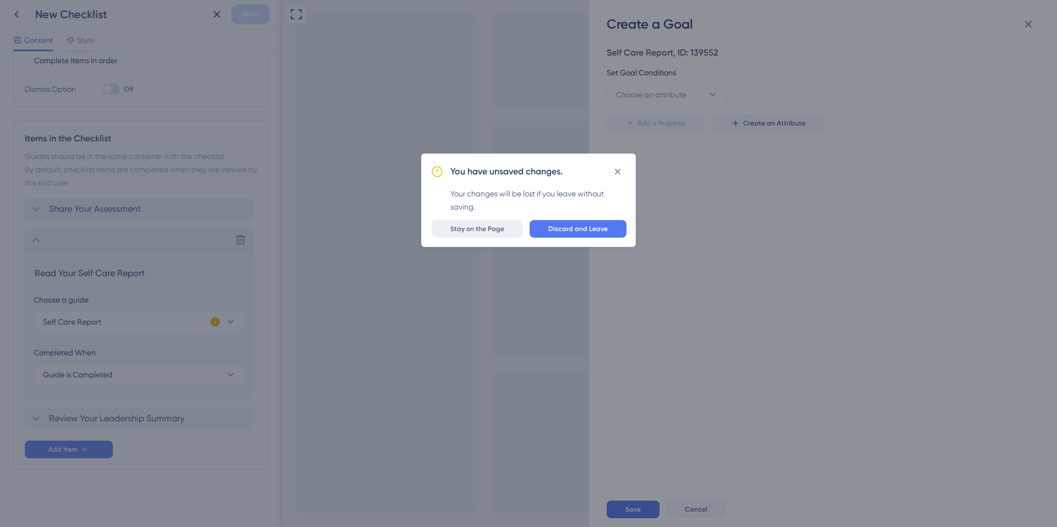
click at [508, 228] on button "Stay on the Page" at bounding box center [476, 229] width 91 height 18
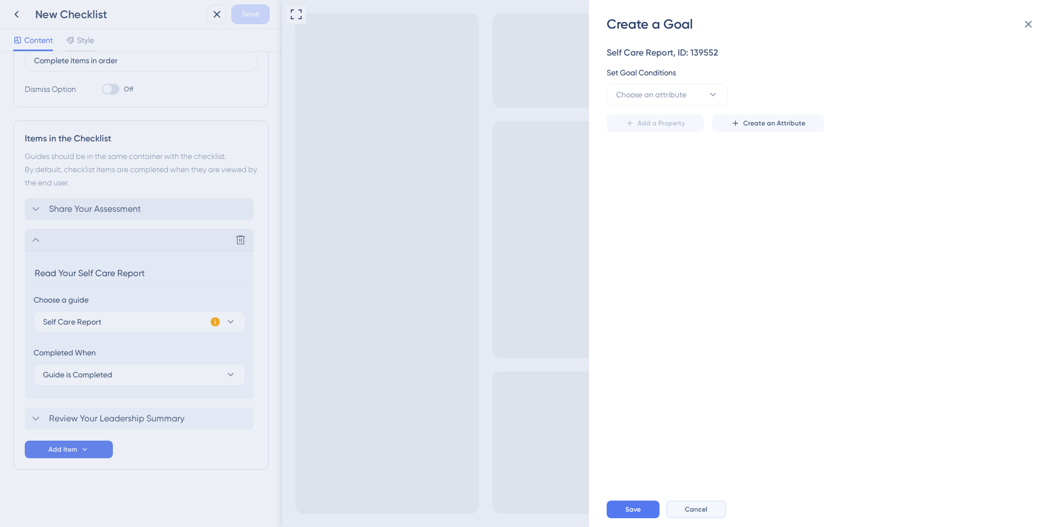
click at [692, 506] on span "Cancel" at bounding box center [696, 509] width 23 height 9
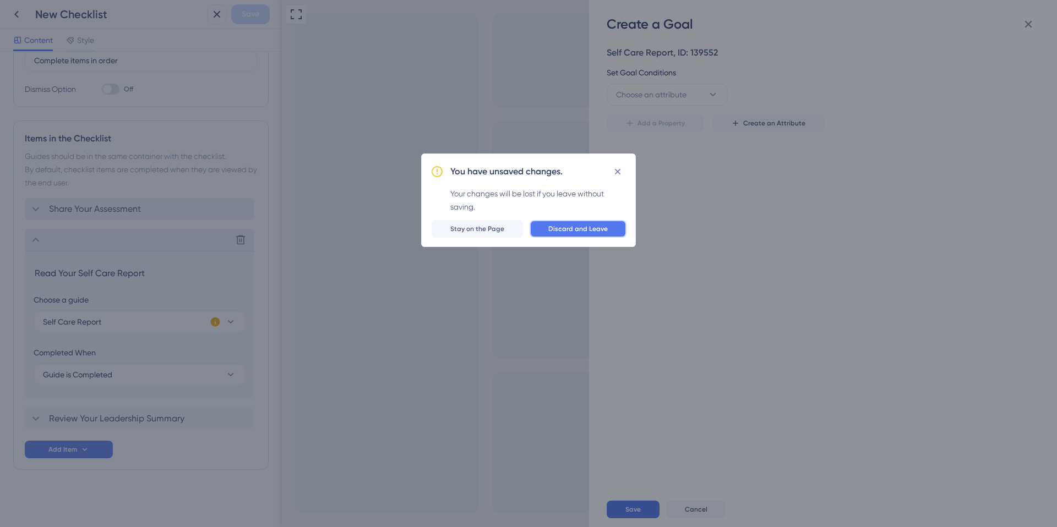
click at [579, 225] on span "Discard and Leave" at bounding box center [577, 229] width 59 height 9
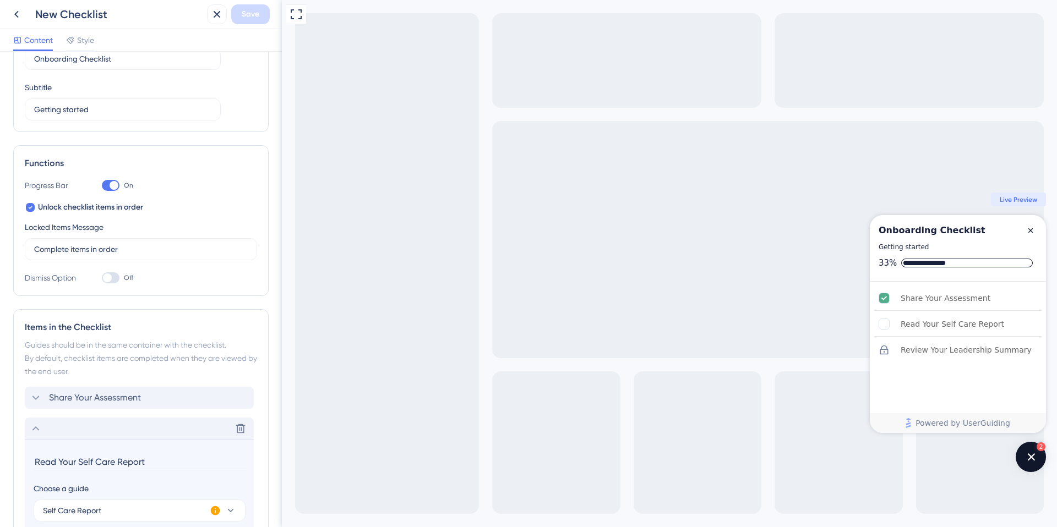
scroll to position [0, 0]
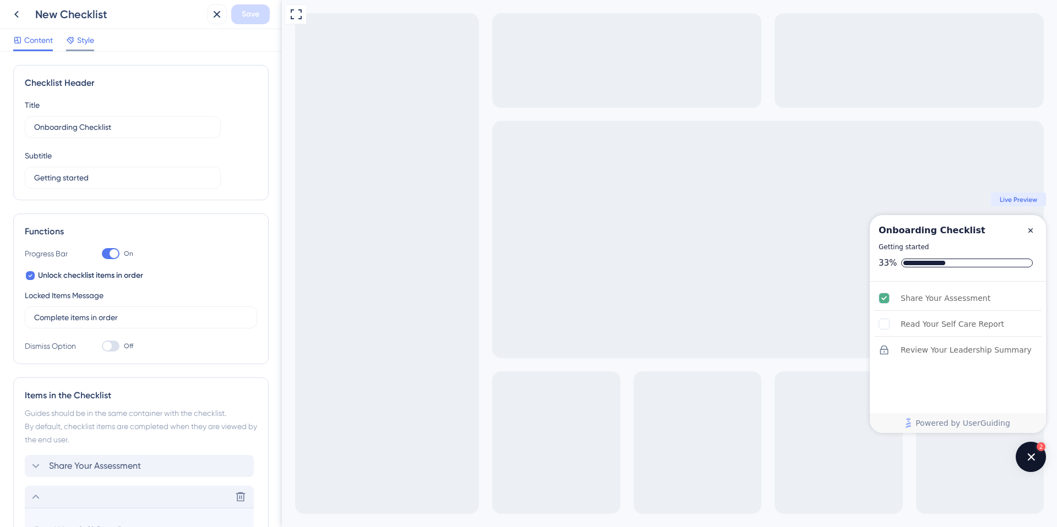
click at [74, 44] on icon at bounding box center [70, 40] width 9 height 9
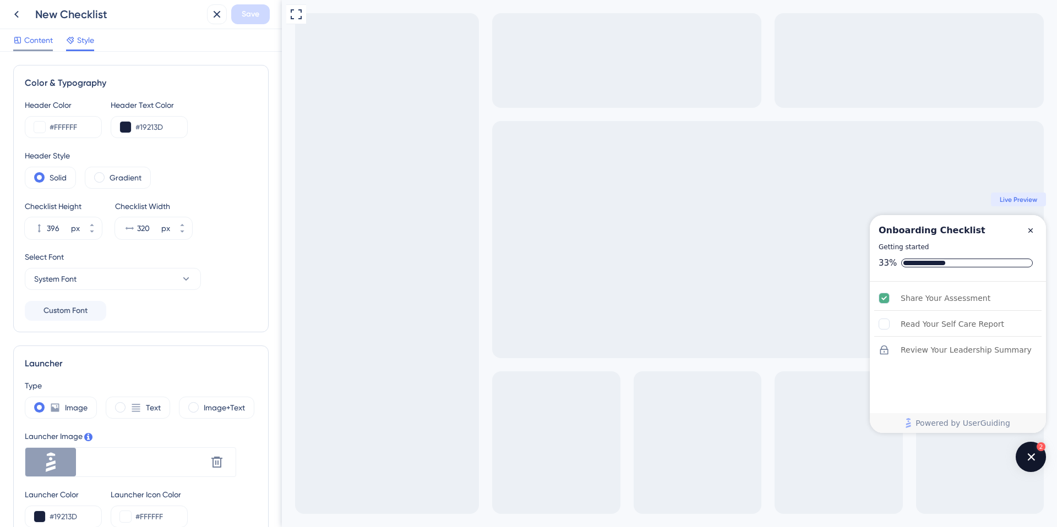
click at [42, 41] on span "Content" at bounding box center [38, 40] width 29 height 13
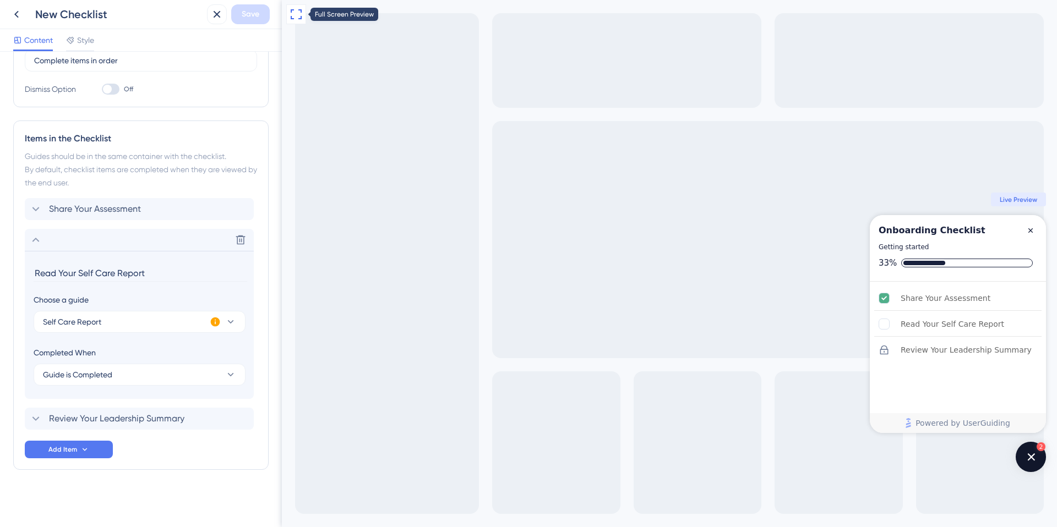
click at [296, 14] on icon at bounding box center [295, 14] width 13 height 13
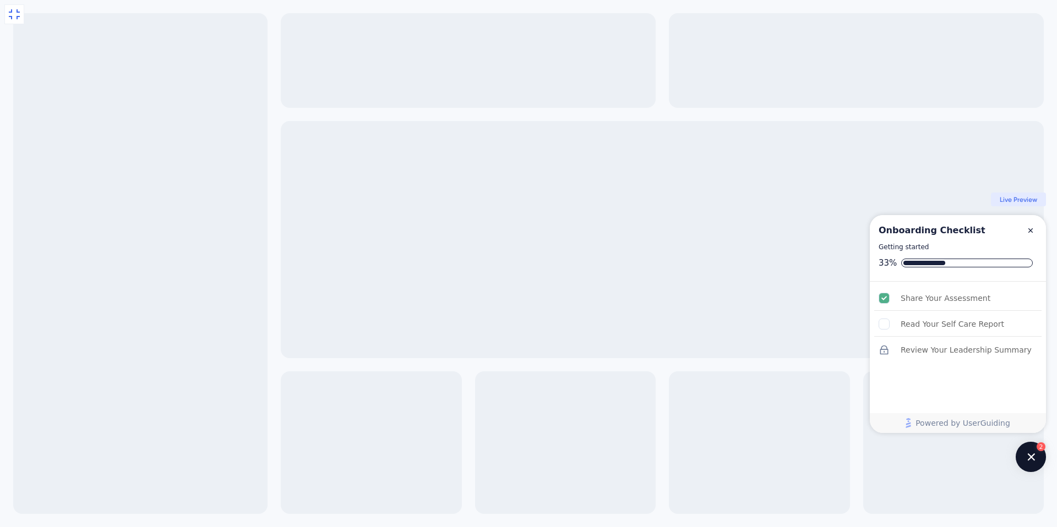
click at [1010, 202] on span "Live Preview" at bounding box center [1017, 199] width 37 height 9
click at [8, 14] on icon at bounding box center [14, 14] width 13 height 13
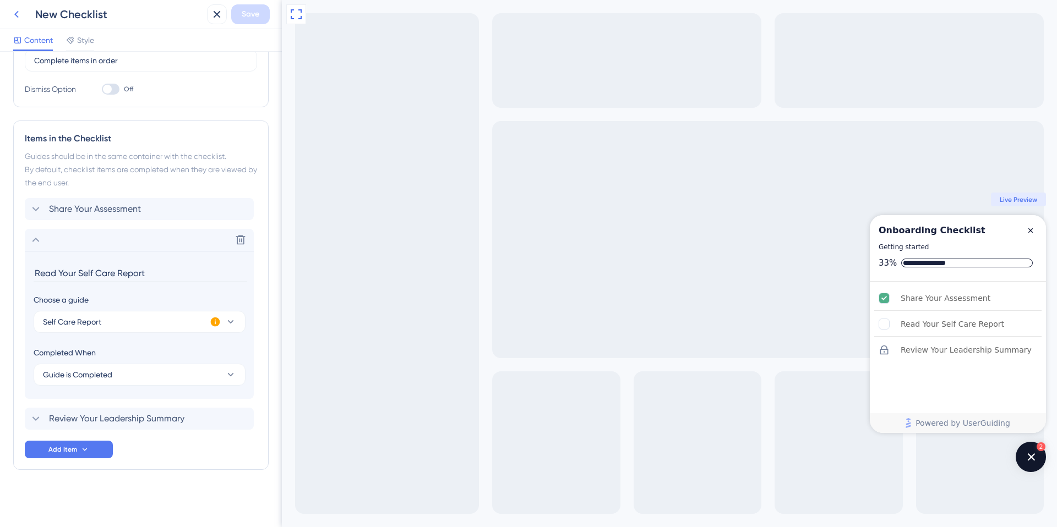
click at [19, 13] on icon at bounding box center [16, 14] width 13 height 13
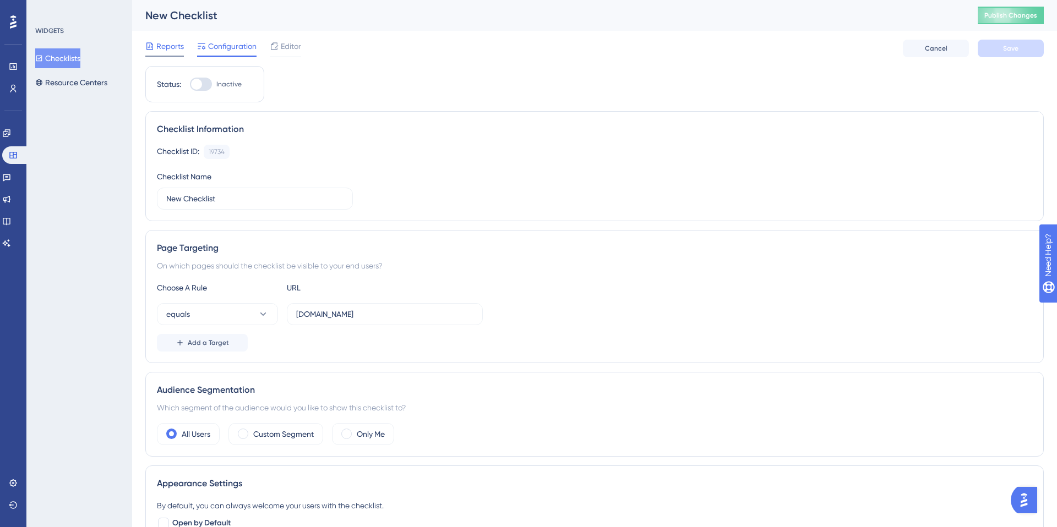
click at [172, 48] on span "Reports" at bounding box center [170, 46] width 28 height 13
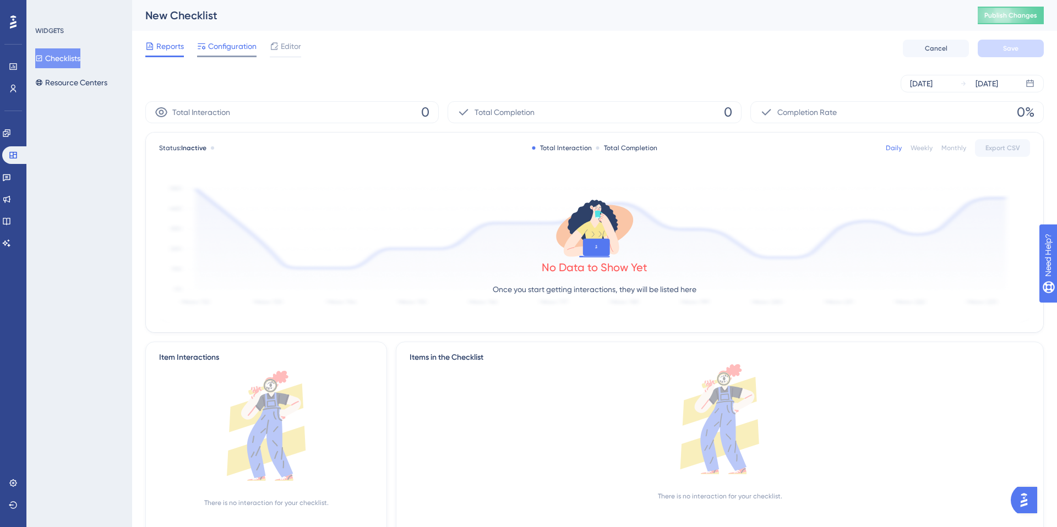
click at [221, 46] on span "Configuration" at bounding box center [232, 46] width 48 height 13
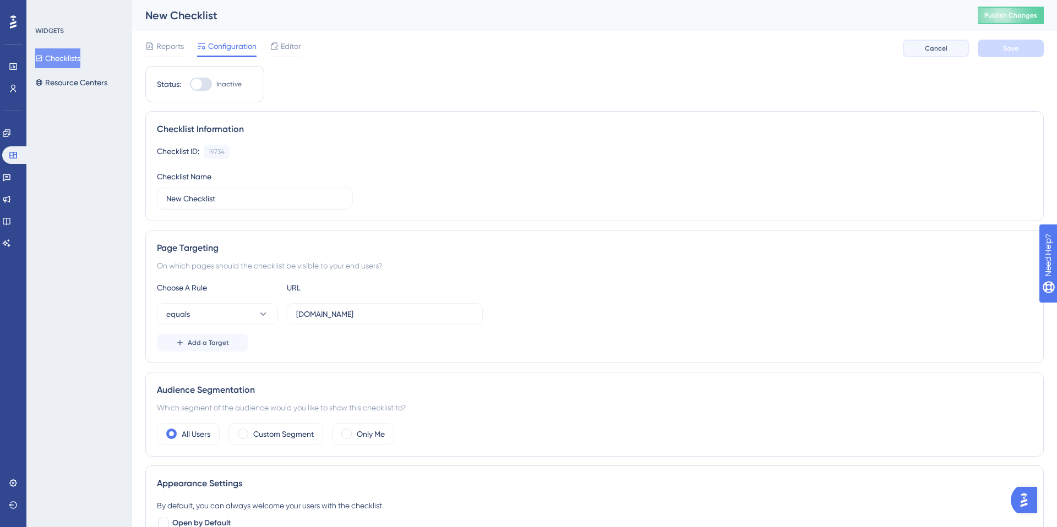
click at [926, 45] on span "Cancel" at bounding box center [936, 48] width 23 height 9
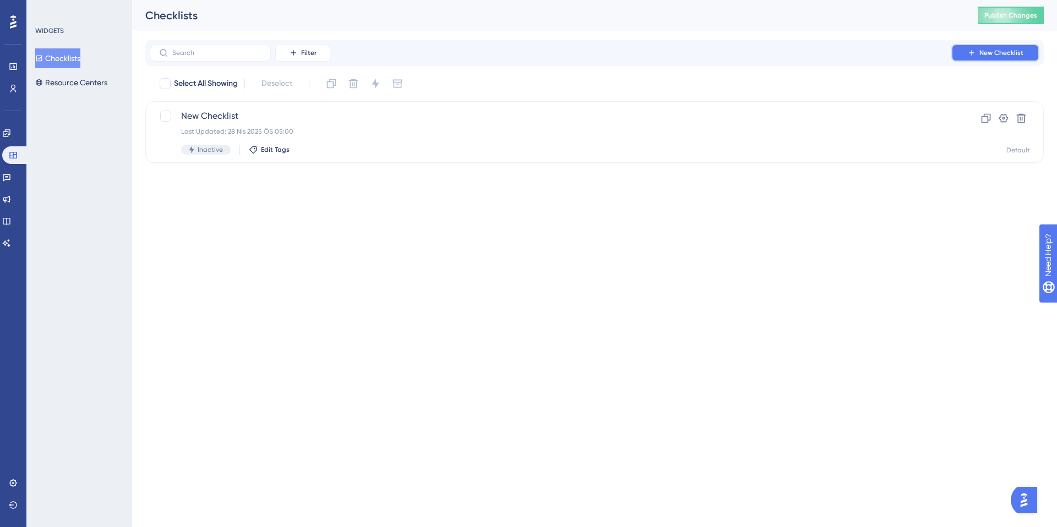
click at [961, 49] on button "New Checklist" at bounding box center [995, 53] width 88 height 18
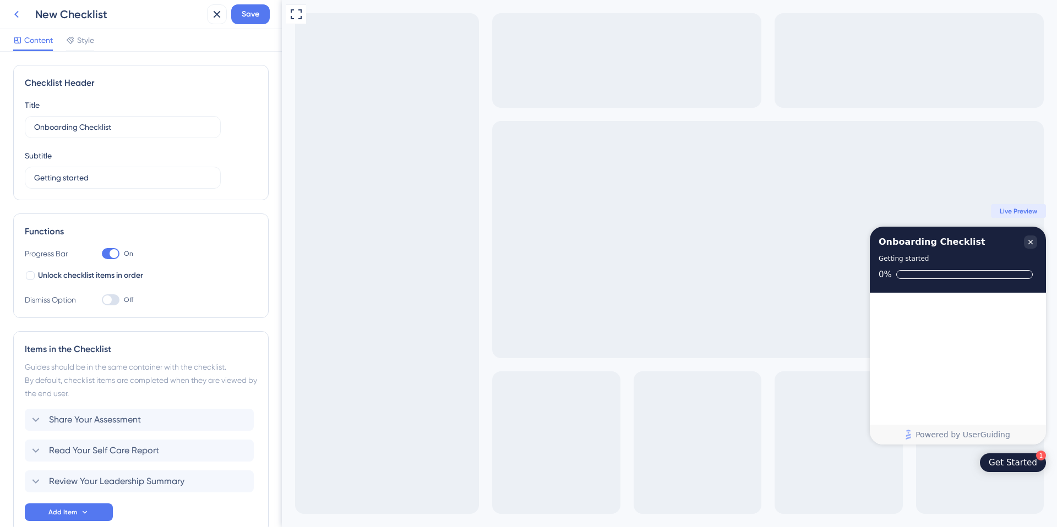
click at [13, 17] on icon at bounding box center [16, 14] width 13 height 13
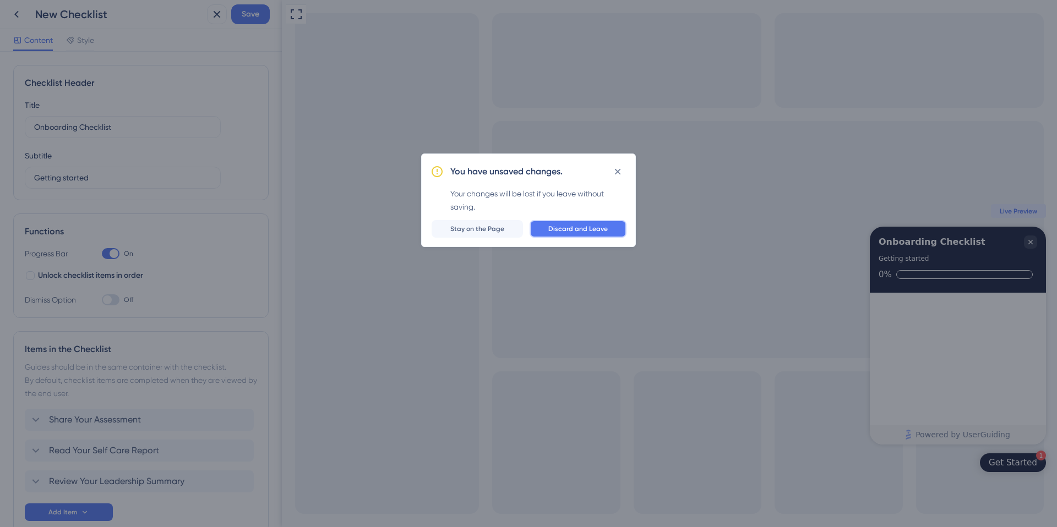
click at [569, 233] on span "Discard and Leave" at bounding box center [577, 229] width 59 height 9
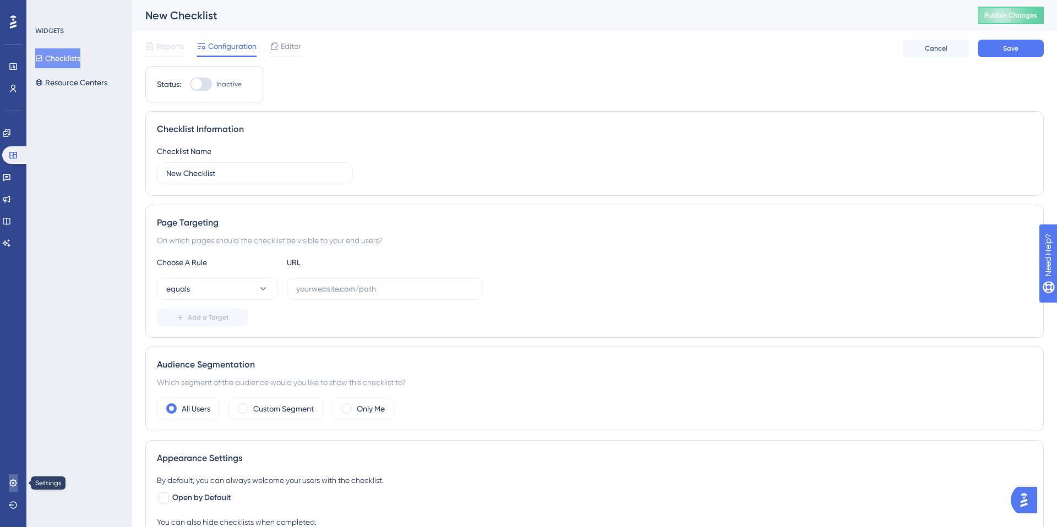
click at [18, 485] on link at bounding box center [13, 483] width 9 height 18
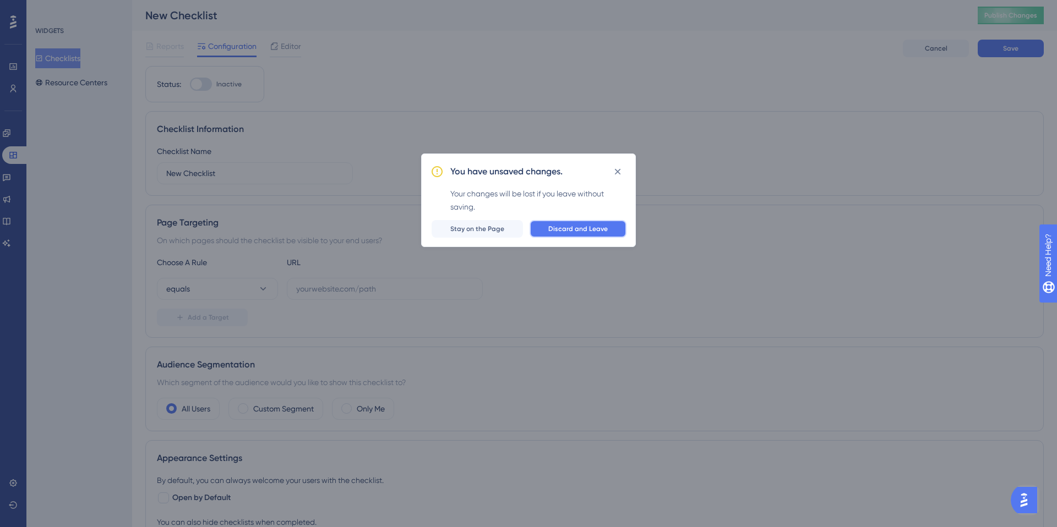
click at [566, 228] on span "Discard and Leave" at bounding box center [577, 229] width 59 height 9
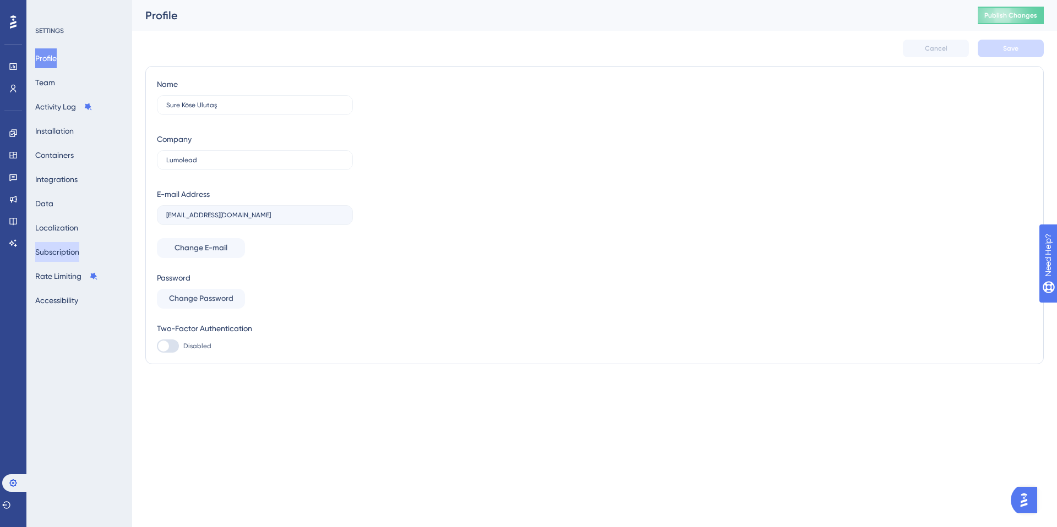
click at [64, 260] on button "Subscription" at bounding box center [57, 252] width 44 height 20
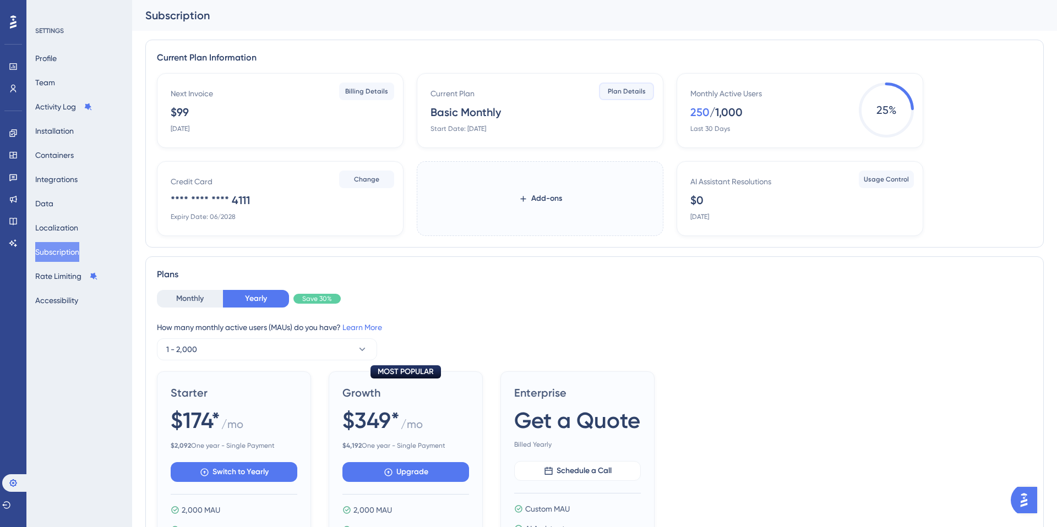
click at [638, 89] on span "Plan Details" at bounding box center [627, 91] width 38 height 9
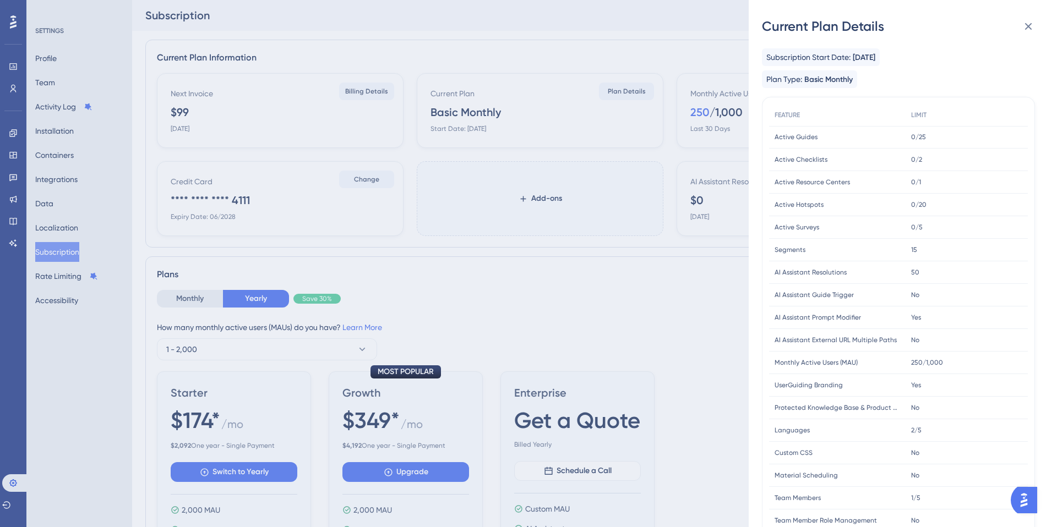
click at [919, 160] on span "0/2" at bounding box center [916, 159] width 11 height 9
click at [926, 140] on div "0/25 0/25" at bounding box center [966, 137] width 122 height 23
click at [1028, 30] on icon at bounding box center [1027, 26] width 13 height 13
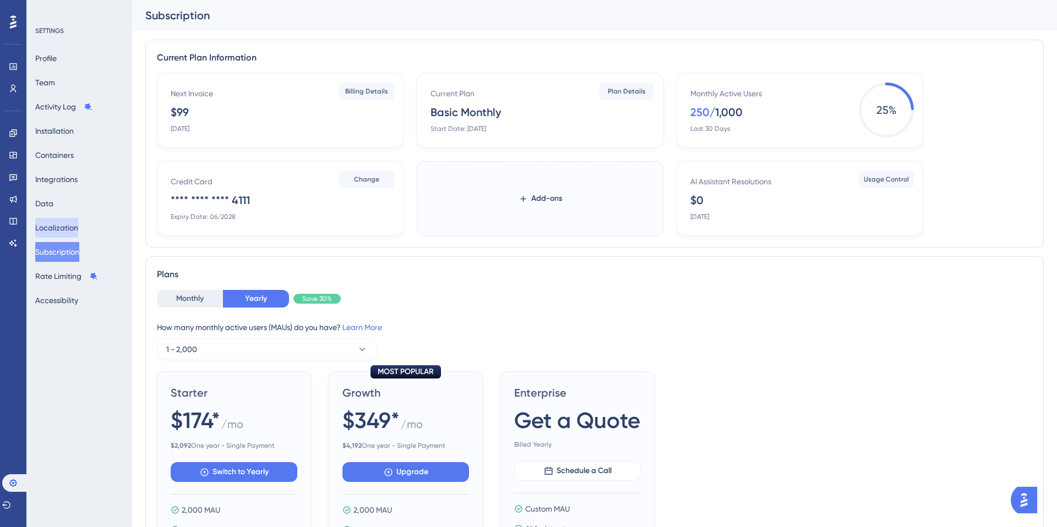
click at [64, 228] on button "Localization" at bounding box center [56, 228] width 43 height 20
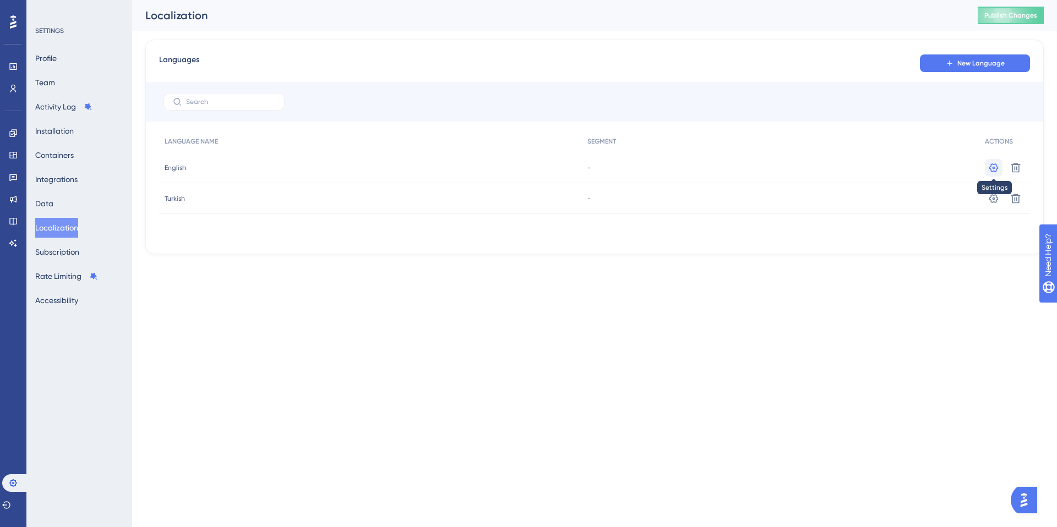
click at [990, 167] on icon at bounding box center [993, 167] width 11 height 11
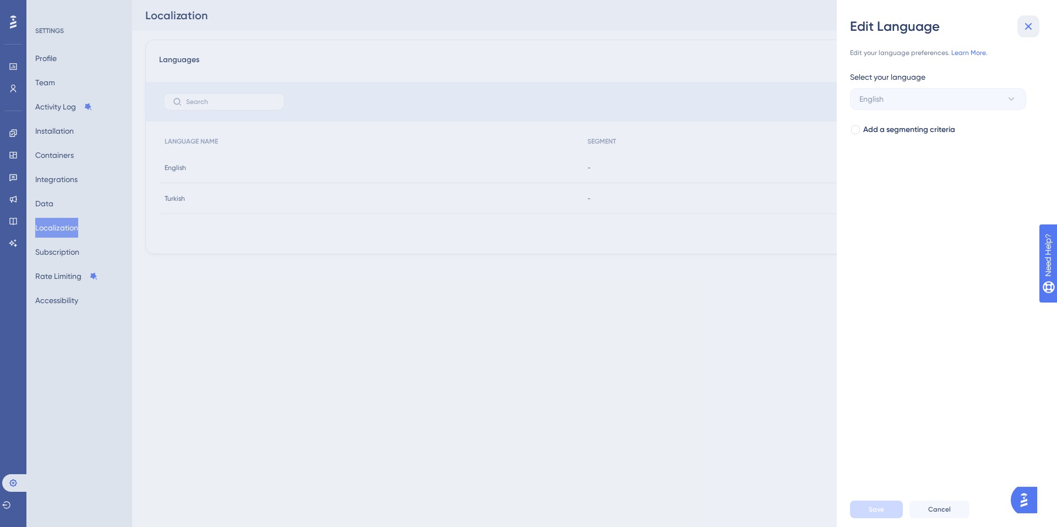
click at [1031, 29] on icon at bounding box center [1028, 26] width 7 height 7
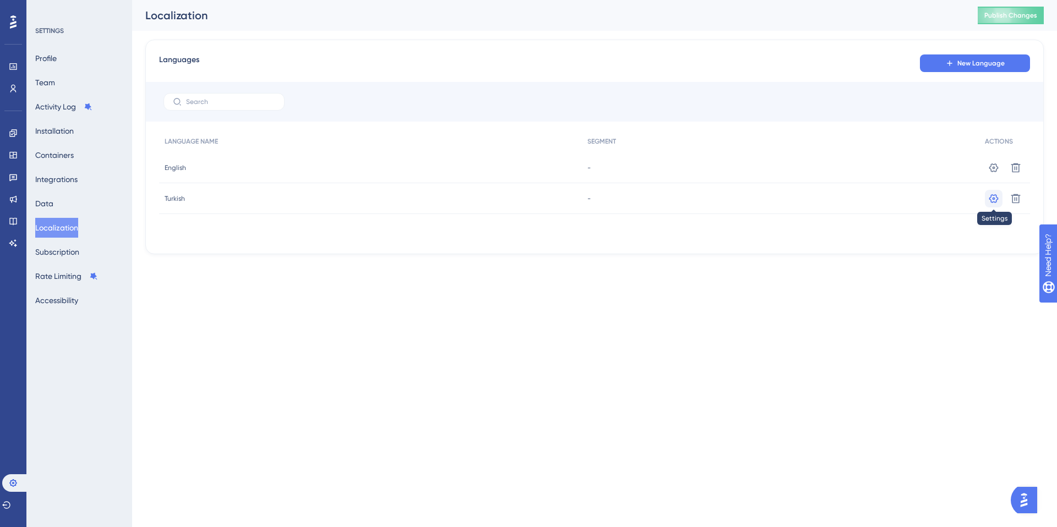
click at [989, 200] on icon at bounding box center [993, 198] width 11 height 11
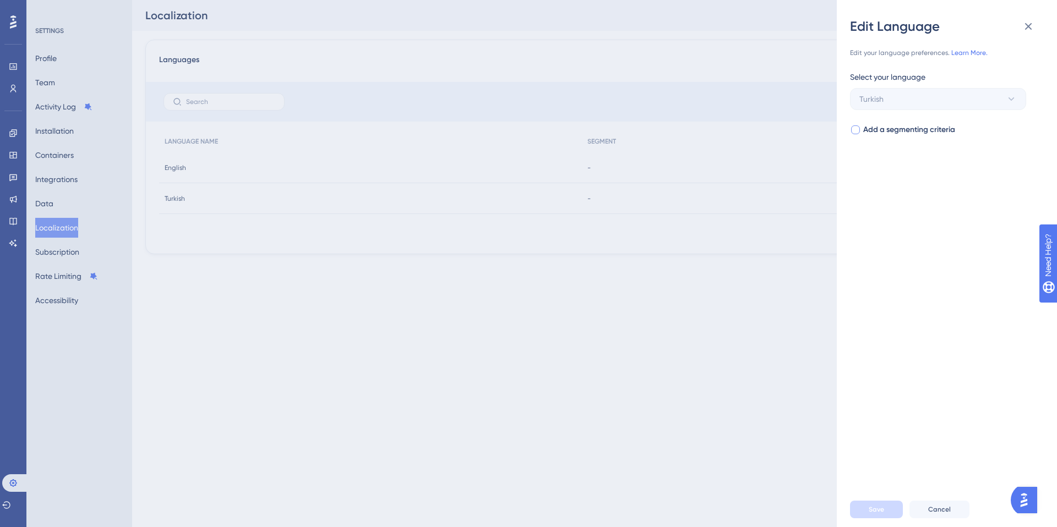
click at [924, 128] on span "Add a segmenting criteria" at bounding box center [909, 129] width 92 height 13
click at [925, 168] on span "Select your segment" at bounding box center [895, 173] width 72 height 13
click at [924, 126] on span "Add a segmenting criteria" at bounding box center [909, 129] width 92 height 13
checkbox input "false"
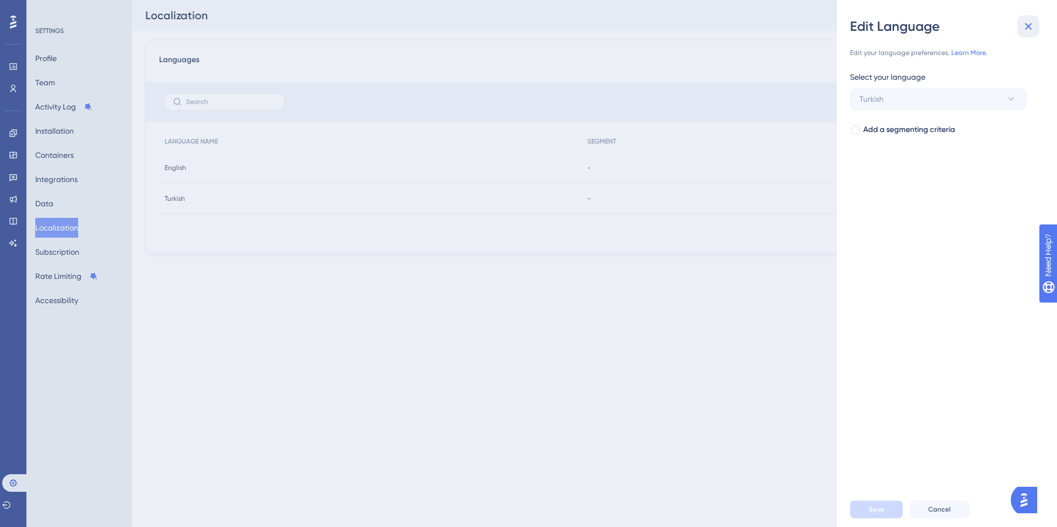
click at [1038, 24] on button at bounding box center [1028, 26] width 22 height 22
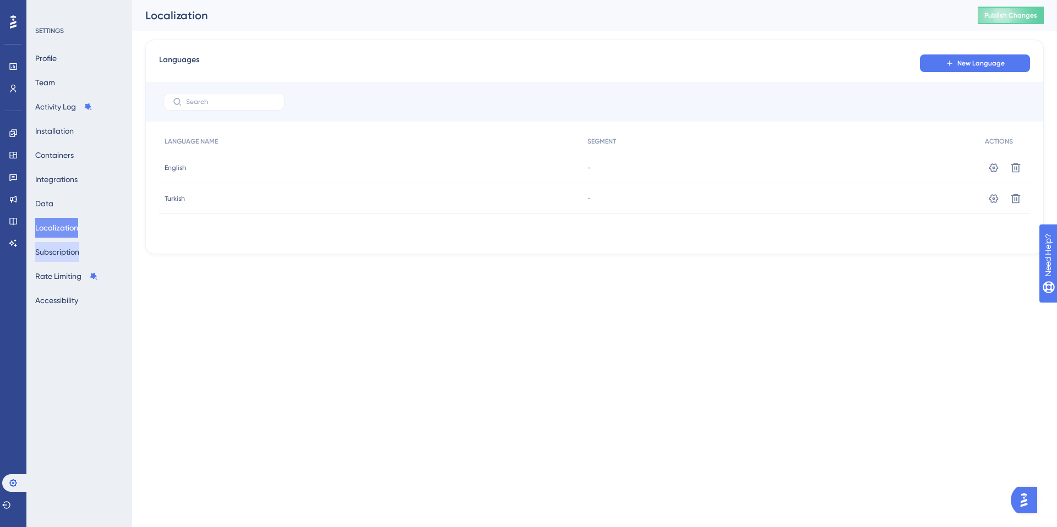
click at [59, 256] on button "Subscription" at bounding box center [57, 252] width 44 height 20
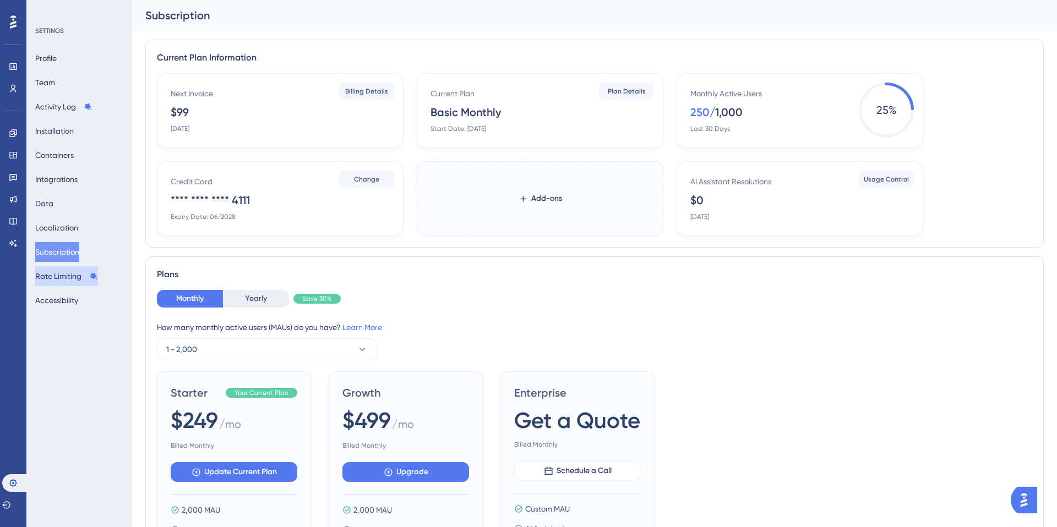
click at [58, 276] on button "Rate Limiting" at bounding box center [66, 276] width 63 height 20
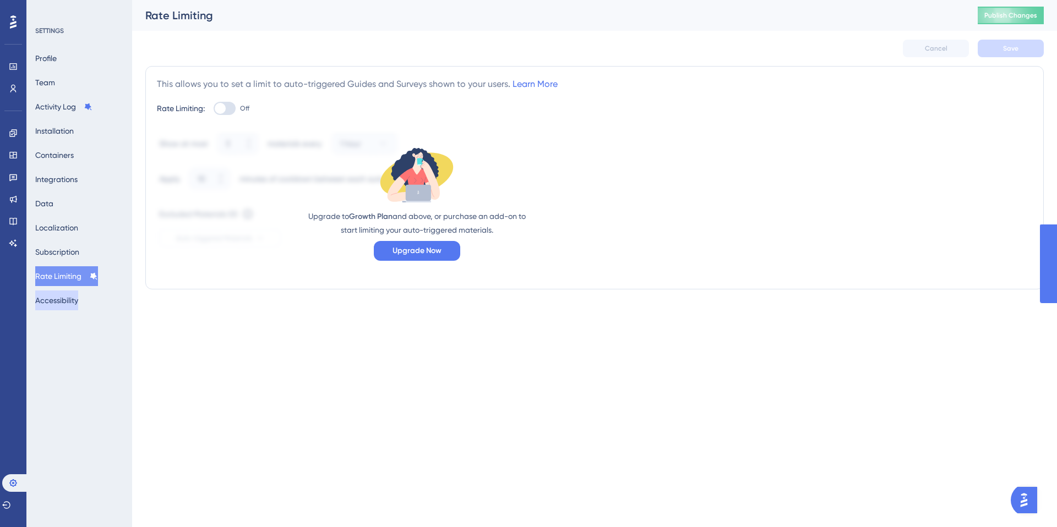
click at [58, 302] on button "Accessibility" at bounding box center [56, 301] width 43 height 20
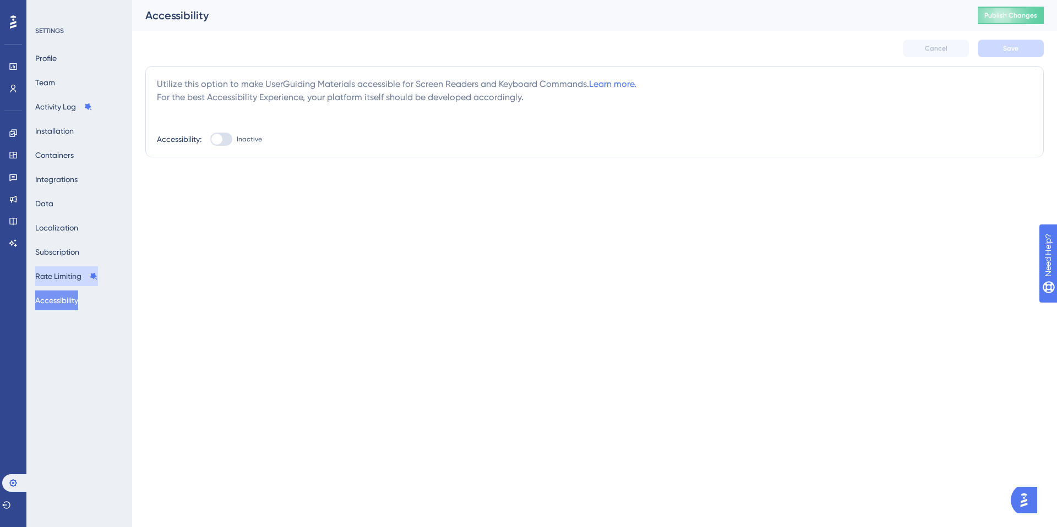
click at [57, 277] on button "Rate Limiting" at bounding box center [66, 276] width 63 height 20
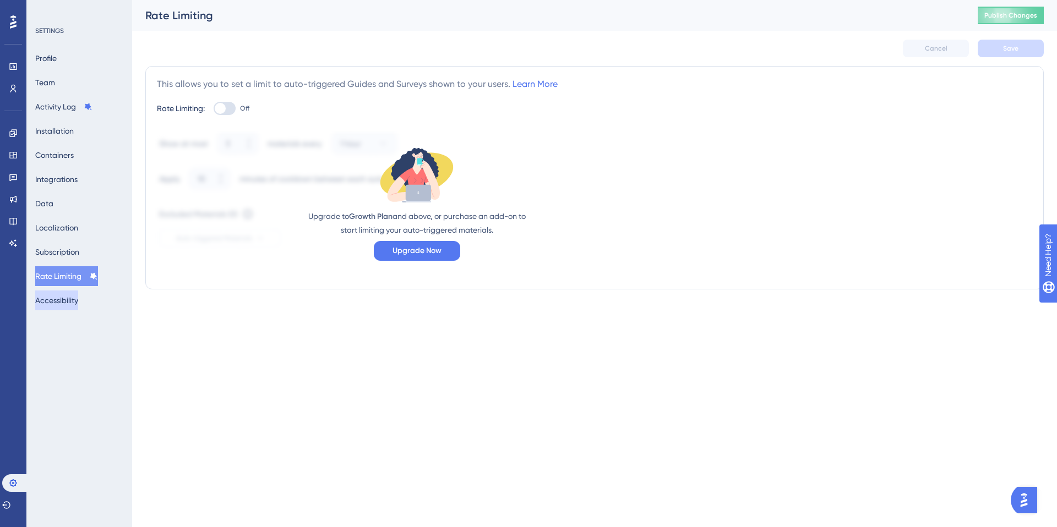
click at [59, 294] on button "Accessibility" at bounding box center [56, 301] width 43 height 20
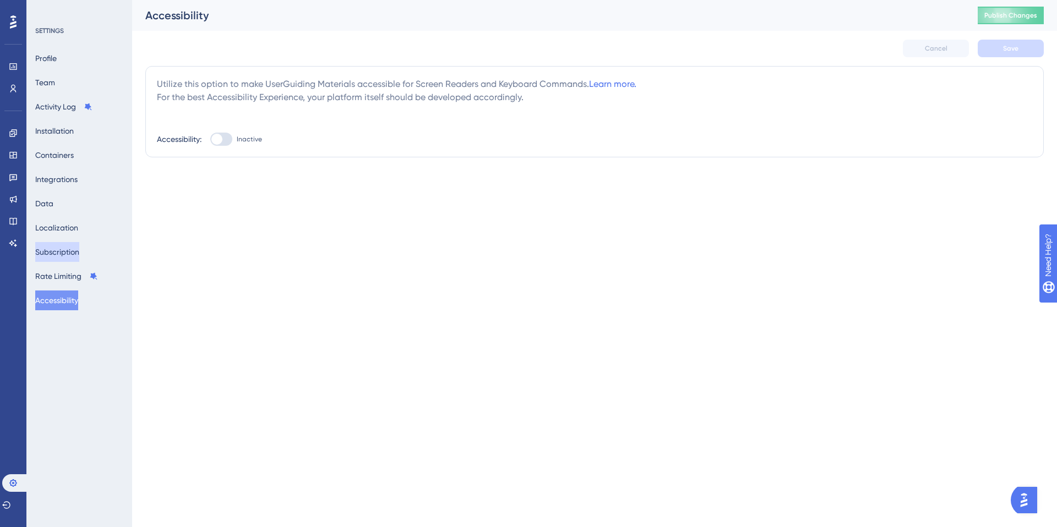
click at [61, 254] on button "Subscription" at bounding box center [57, 252] width 44 height 20
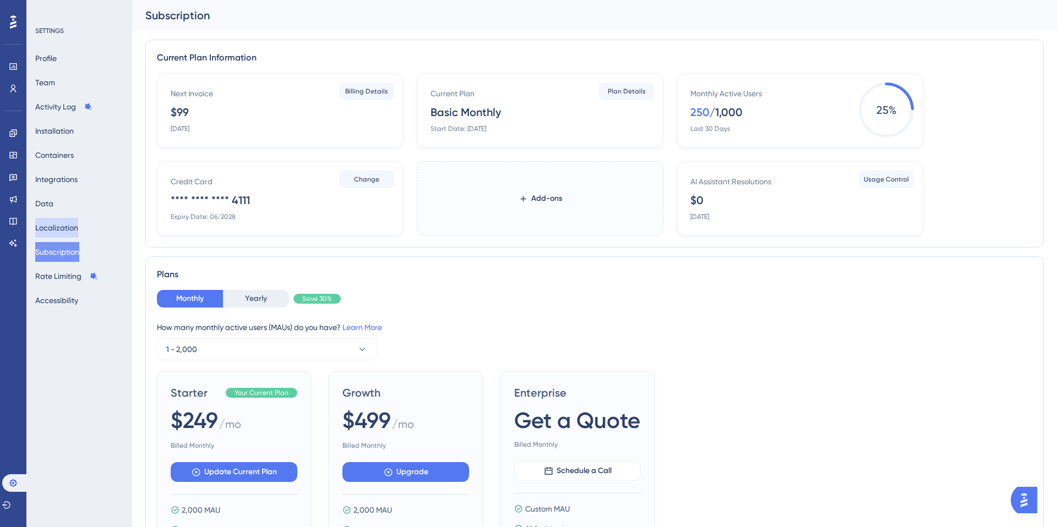
click at [59, 225] on button "Localization" at bounding box center [56, 228] width 43 height 20
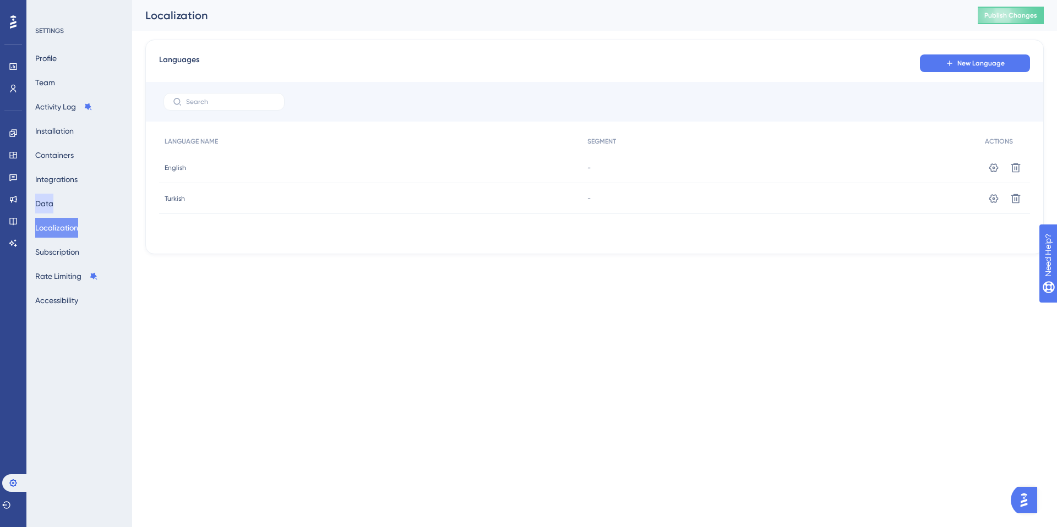
click at [53, 204] on button "Data" at bounding box center [44, 204] width 18 height 20
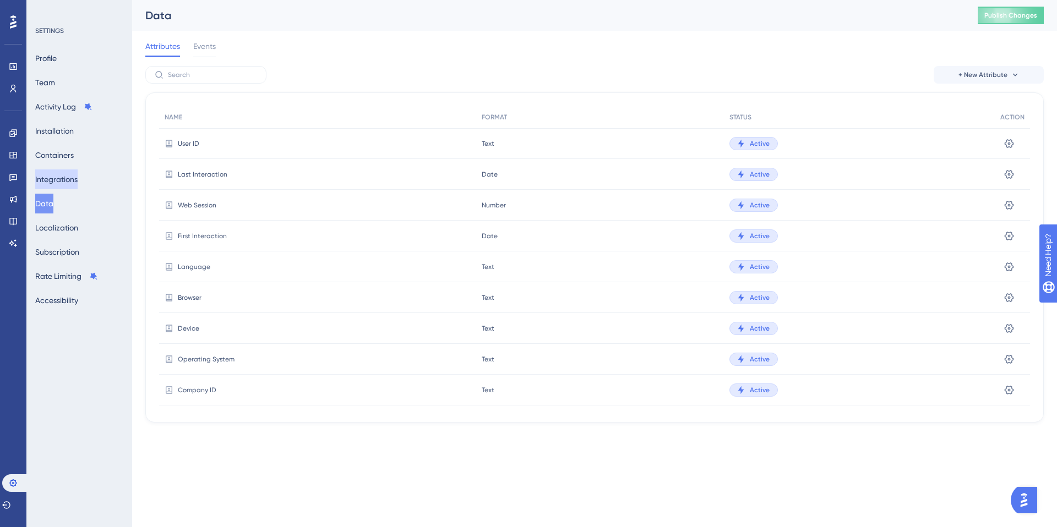
click at [58, 176] on button "Integrations" at bounding box center [56, 180] width 42 height 20
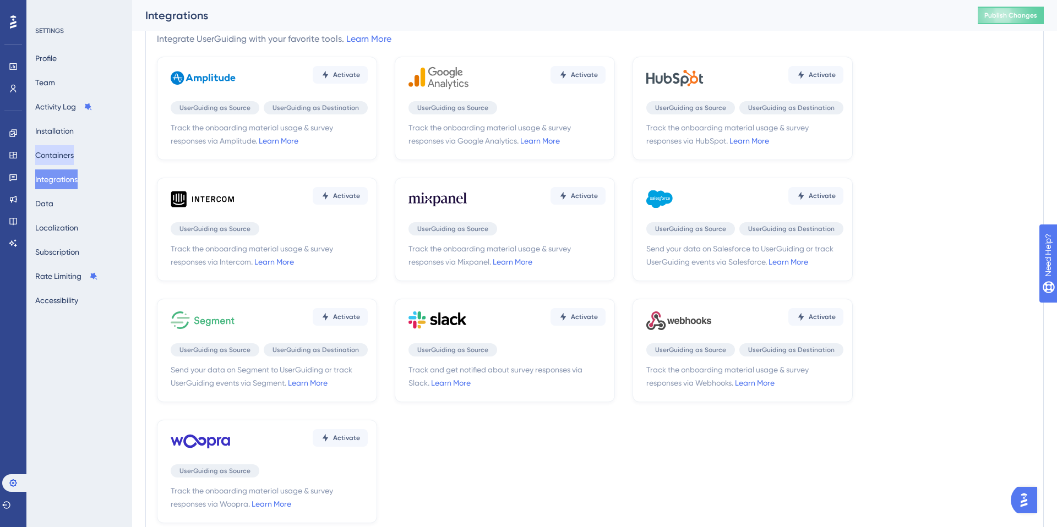
scroll to position [25, 0]
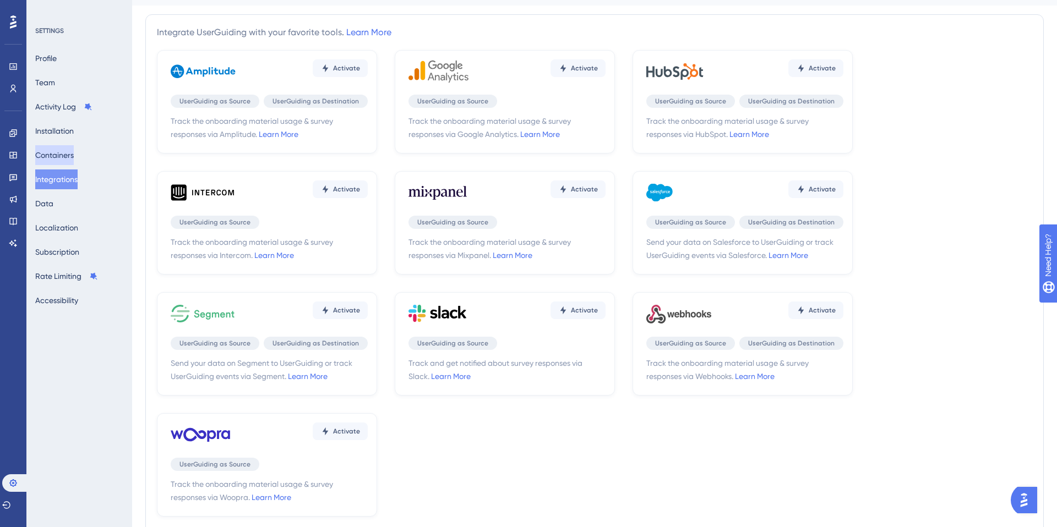
click at [59, 147] on button "Containers" at bounding box center [54, 155] width 39 height 20
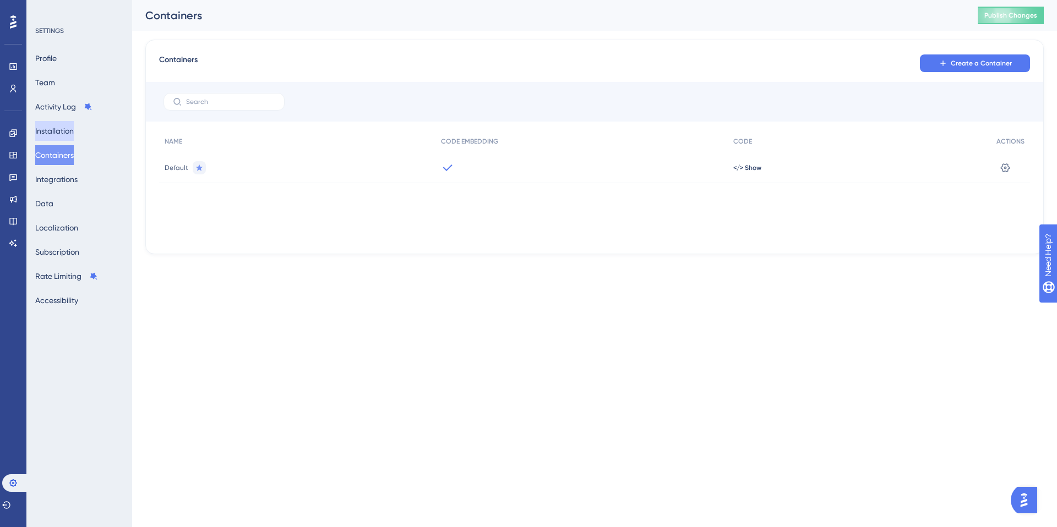
click at [61, 130] on button "Installation" at bounding box center [54, 131] width 39 height 20
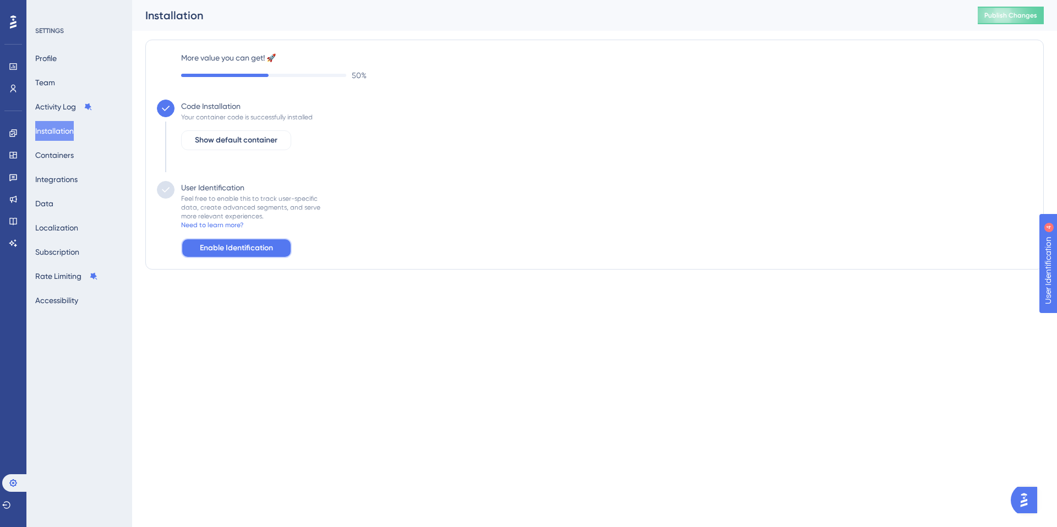
click at [223, 255] on button "Enable Identification" at bounding box center [236, 248] width 111 height 20
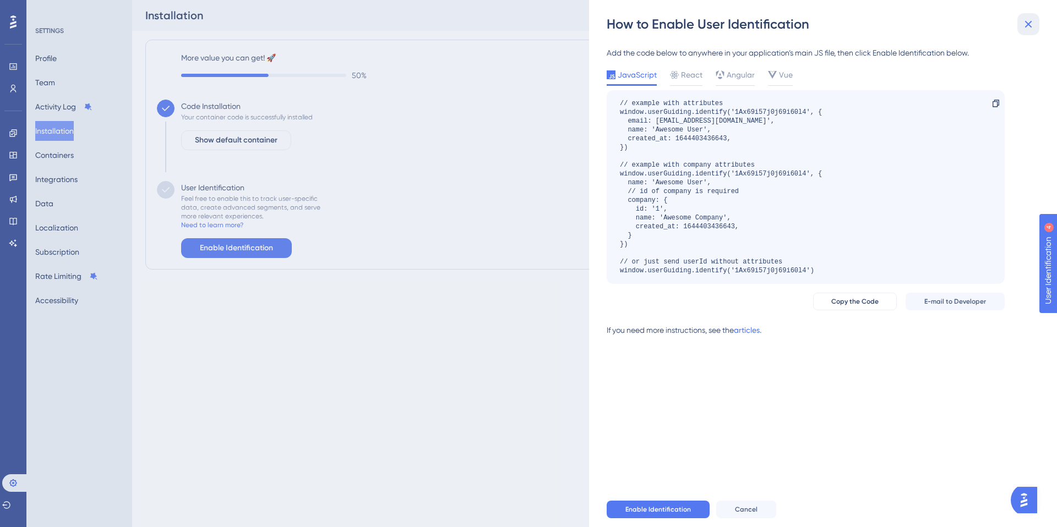
click at [1029, 18] on icon at bounding box center [1027, 24] width 13 height 13
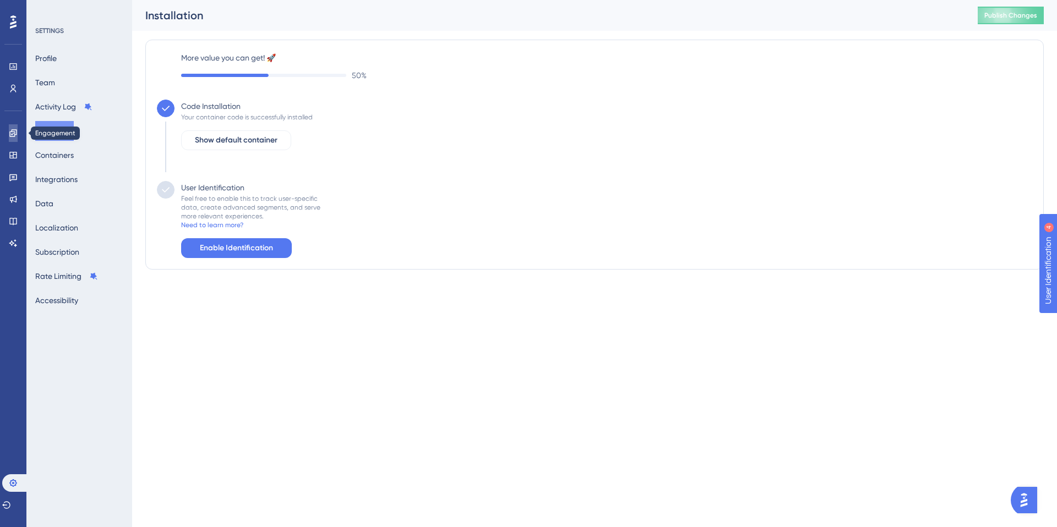
click at [15, 134] on icon at bounding box center [12, 132] width 7 height 7
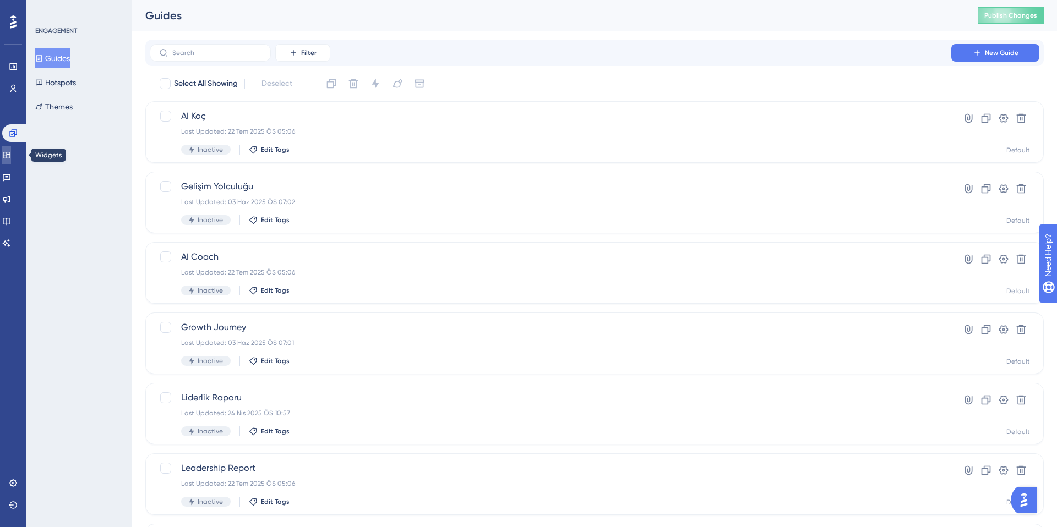
click at [11, 155] on icon at bounding box center [6, 155] width 9 height 9
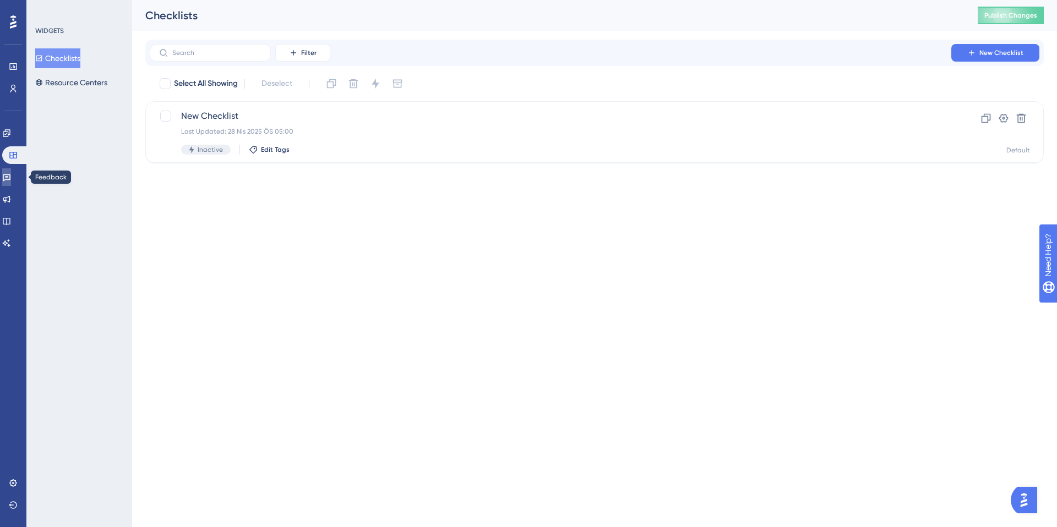
click at [10, 174] on icon at bounding box center [7, 177] width 8 height 7
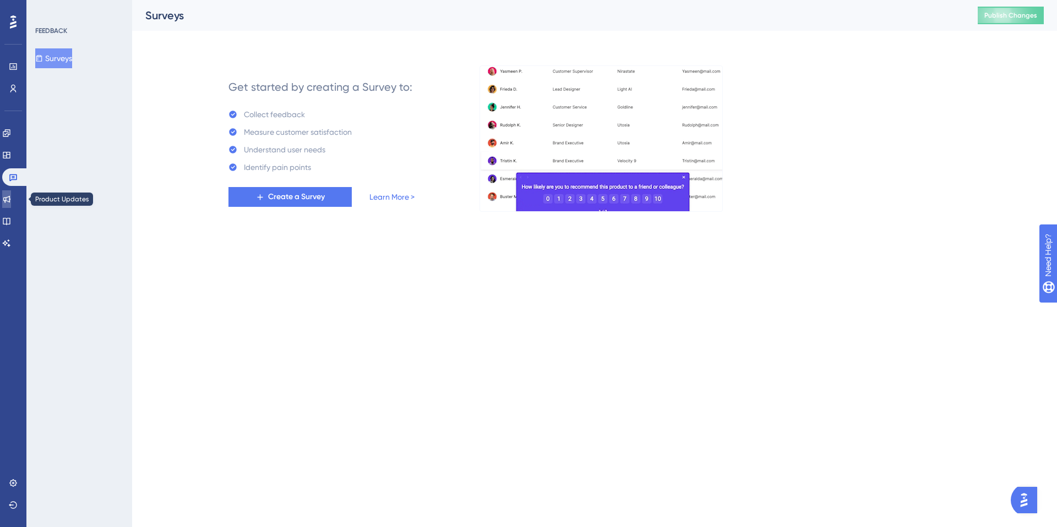
click at [11, 196] on icon at bounding box center [6, 199] width 9 height 9
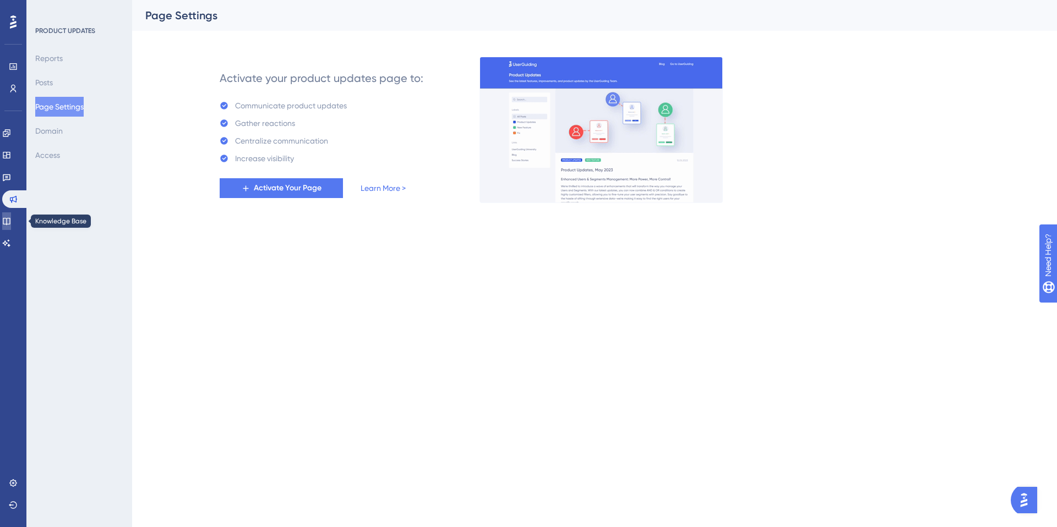
click at [11, 217] on icon at bounding box center [6, 221] width 9 height 9
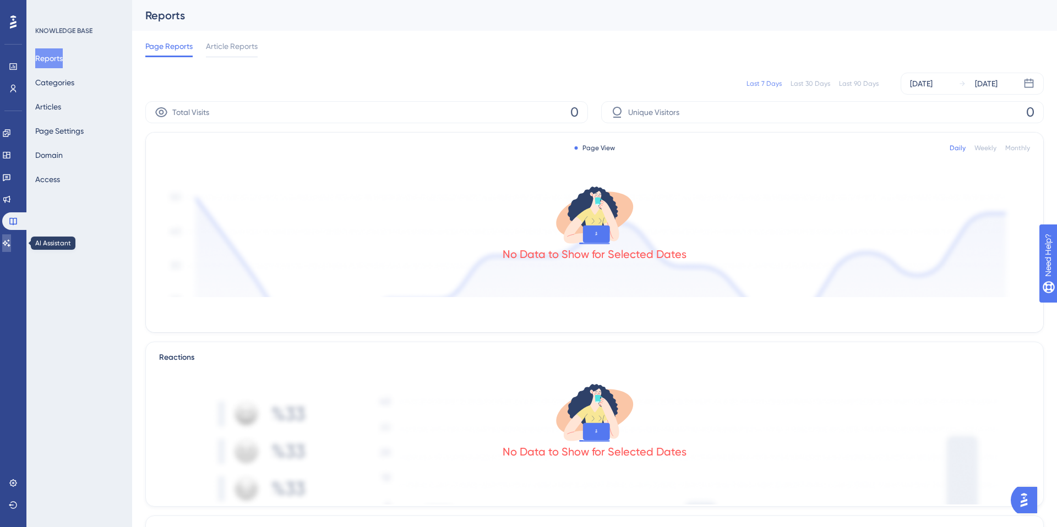
click at [11, 239] on icon at bounding box center [6, 243] width 9 height 9
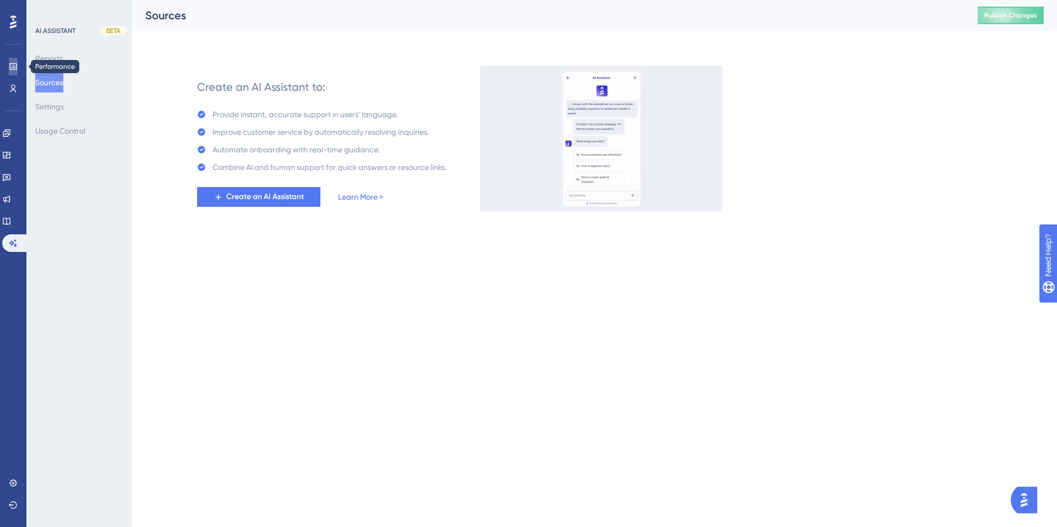
click at [11, 73] on link at bounding box center [13, 67] width 9 height 18
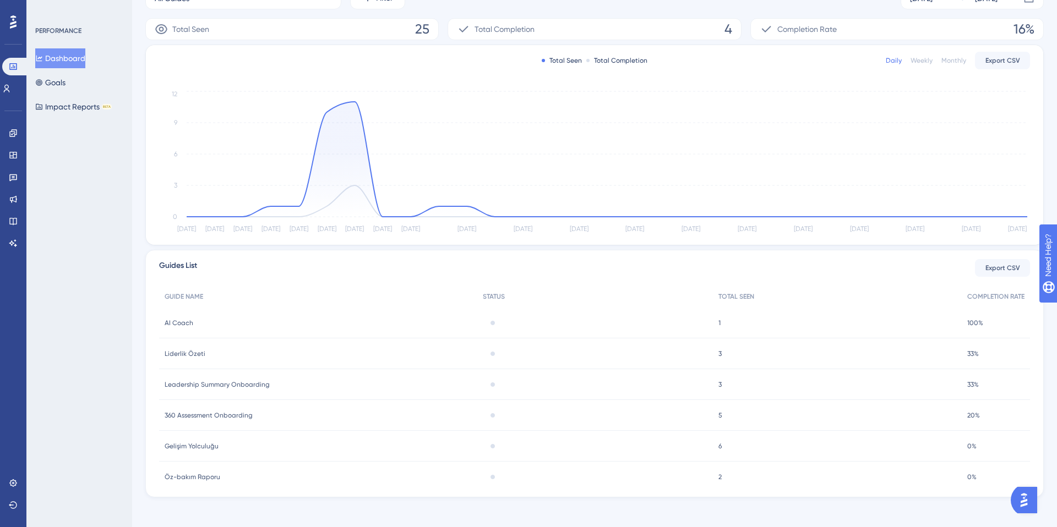
scroll to position [110, 0]
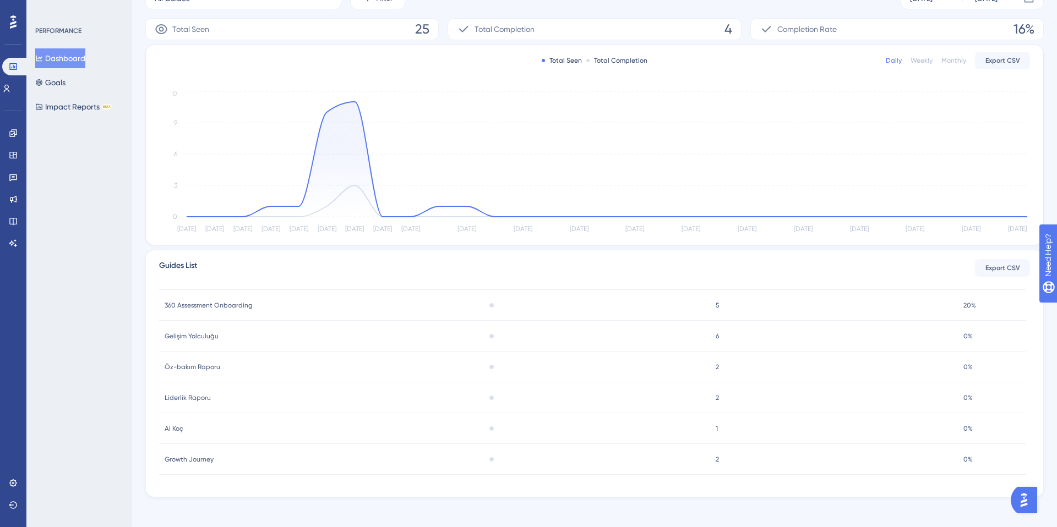
click at [13, 97] on div "Engagement Widgets Feedback Product Updates Knowledge Base AI Assistant" at bounding box center [13, 174] width 18 height 155
click at [11, 91] on icon at bounding box center [6, 88] width 9 height 9
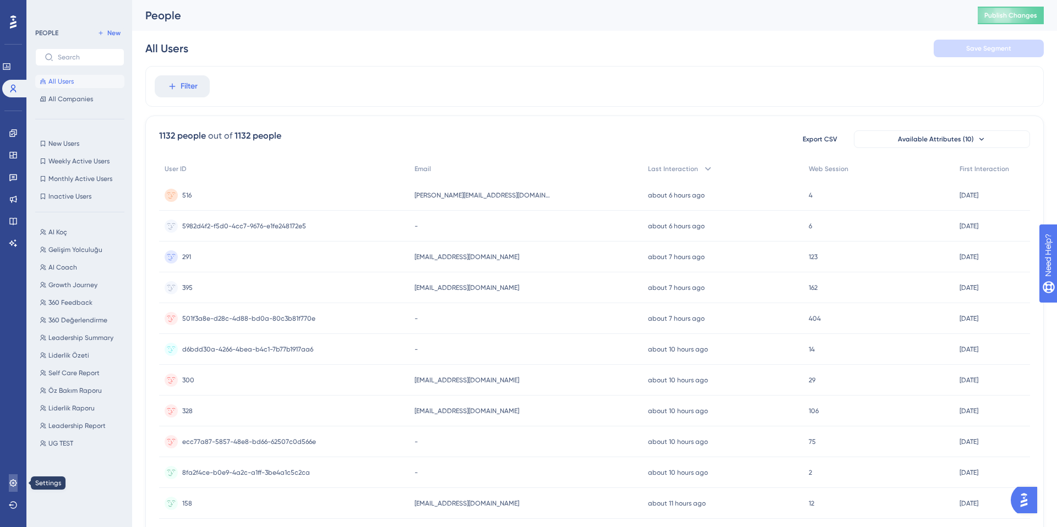
click at [14, 483] on icon at bounding box center [12, 482] width 7 height 7
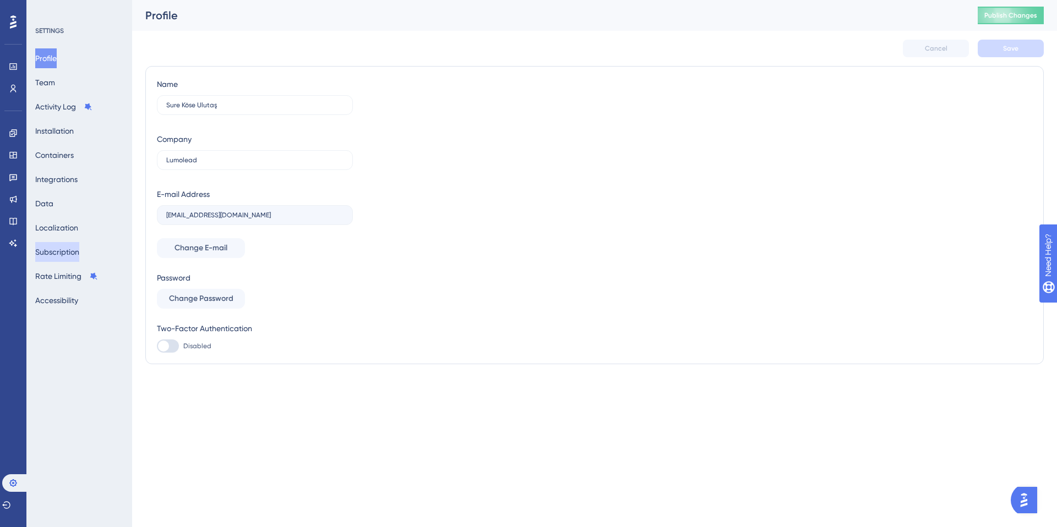
click at [70, 251] on button "Subscription" at bounding box center [57, 252] width 44 height 20
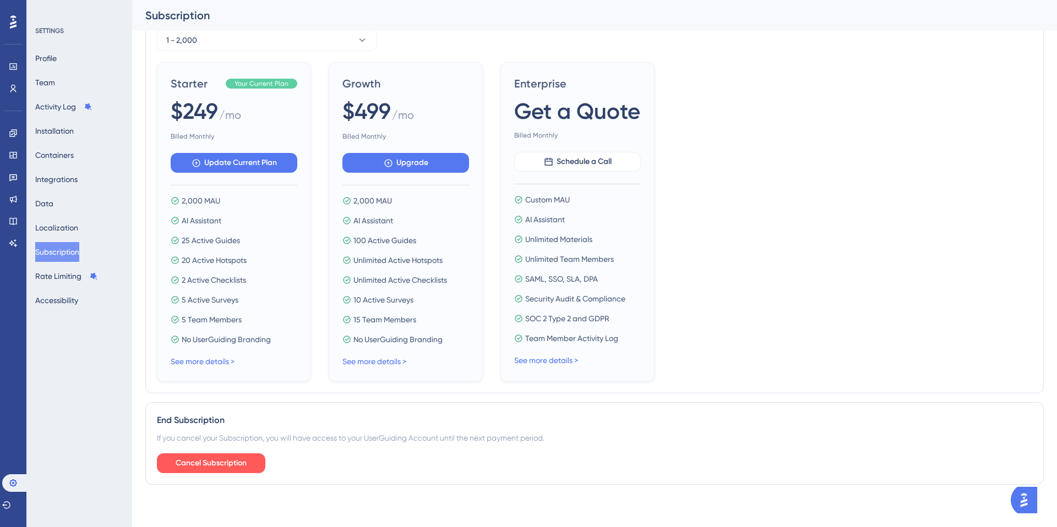
scroll to position [320, 0]
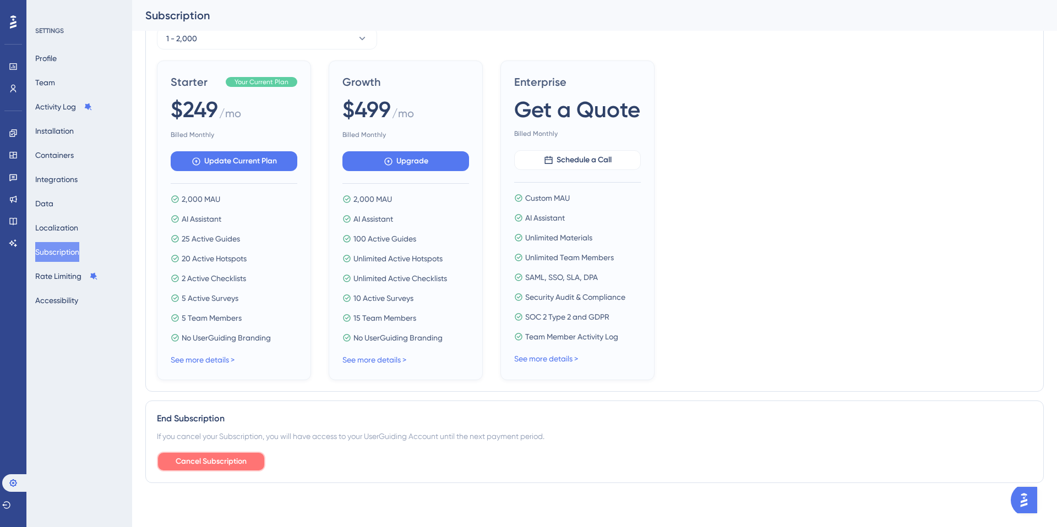
click at [197, 456] on span "Cancel Subscription" at bounding box center [211, 461] width 71 height 13
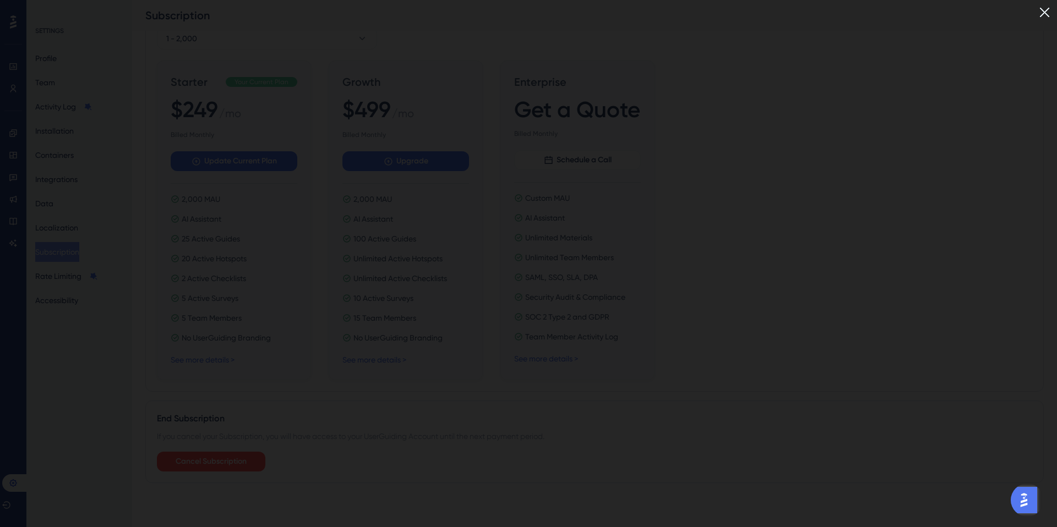
click at [1050, 14] on img at bounding box center [1044, 12] width 18 height 18
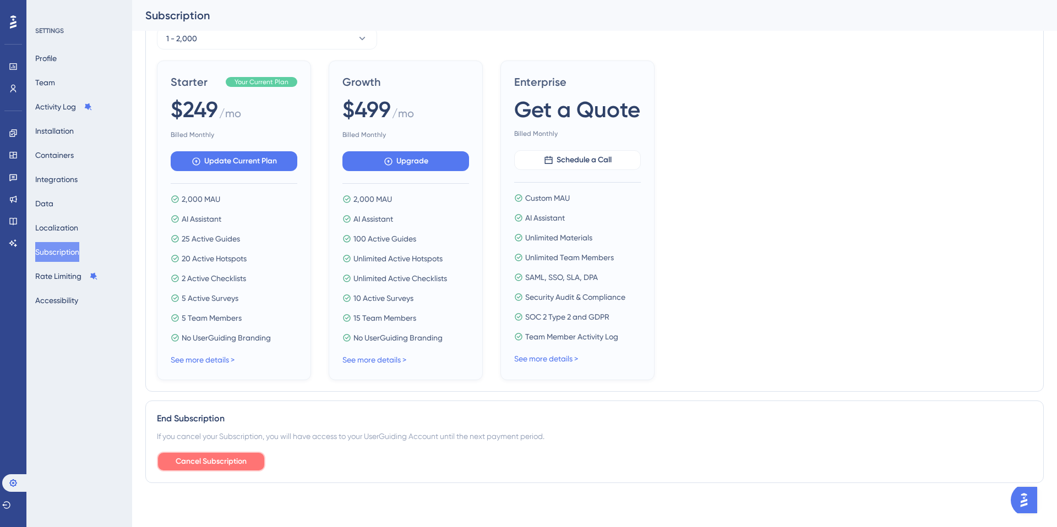
click at [251, 462] on button "Cancel Subscription" at bounding box center [211, 462] width 108 height 20
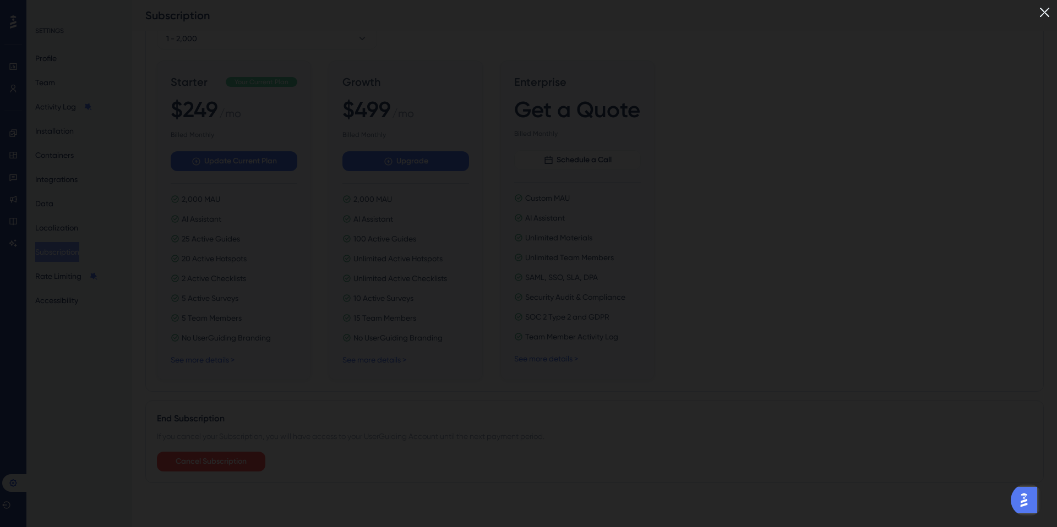
click at [1046, 19] on img at bounding box center [1044, 12] width 18 height 18
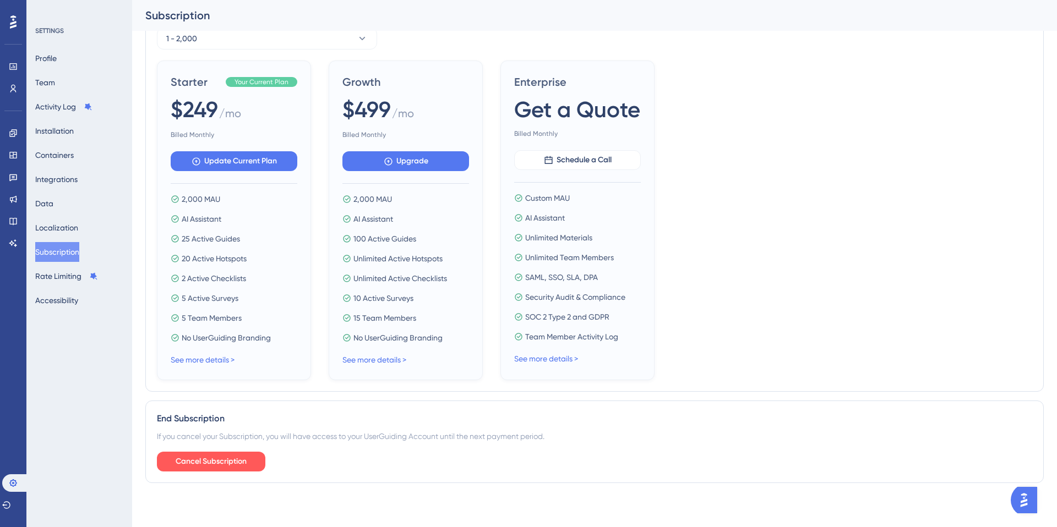
scroll to position [0, 0]
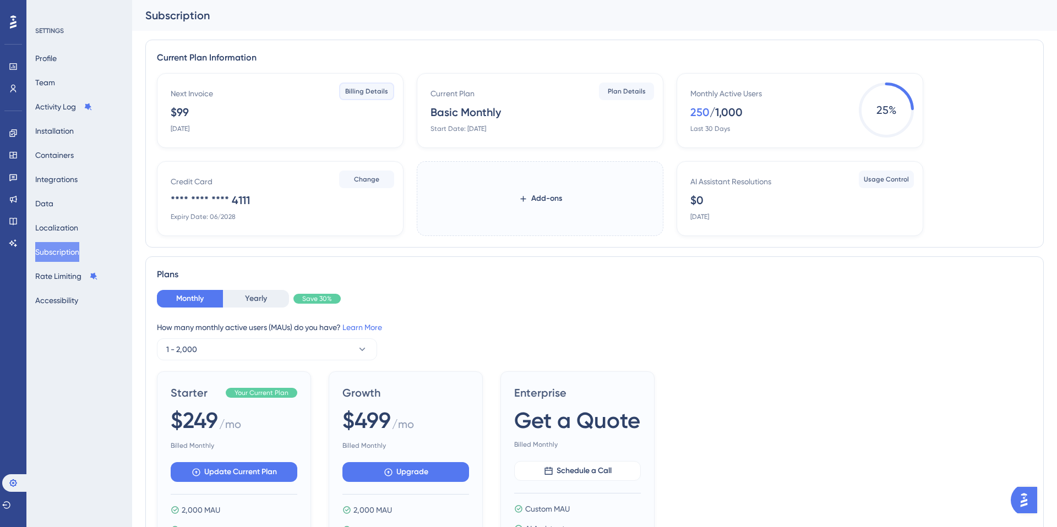
click at [345, 88] on button "Billing Details" at bounding box center [366, 92] width 55 height 18
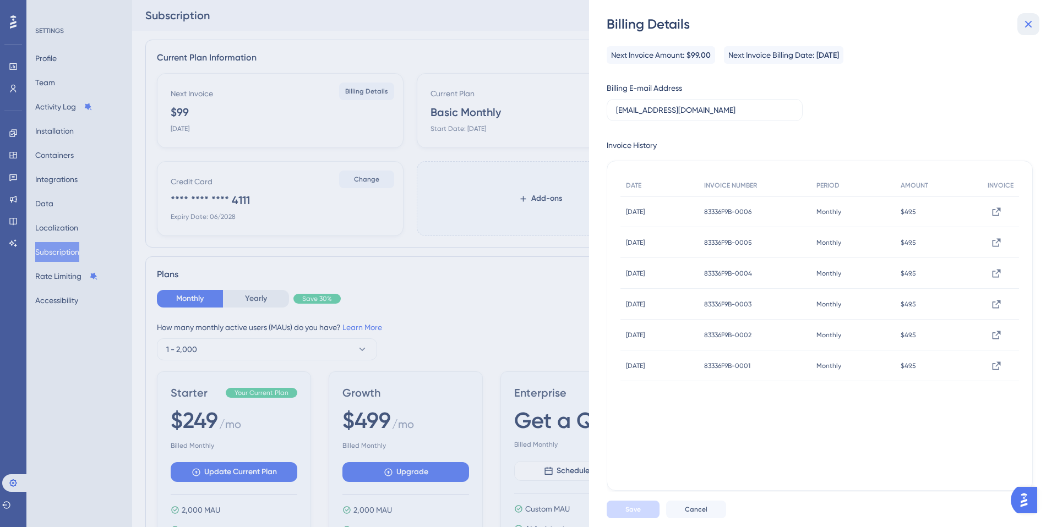
click at [1023, 28] on icon at bounding box center [1027, 24] width 13 height 13
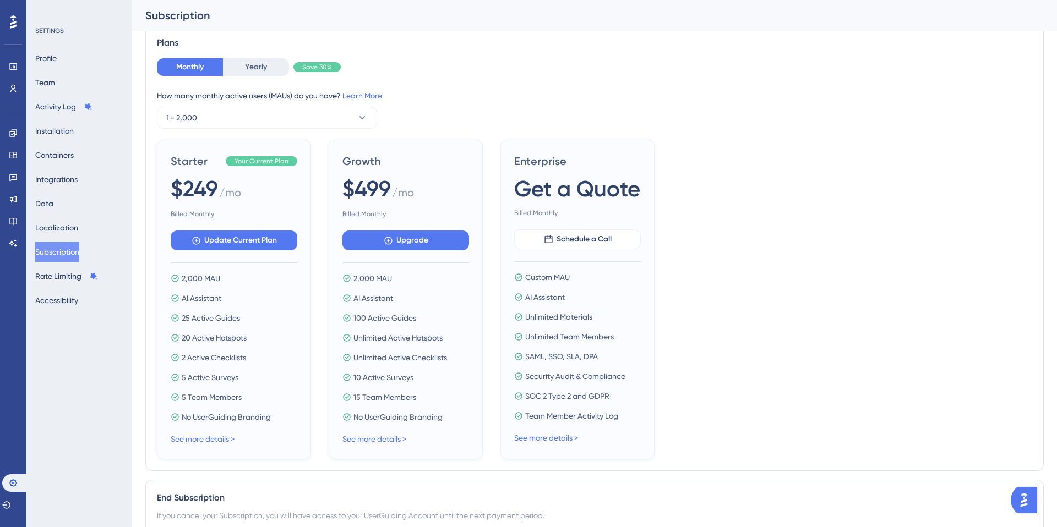
scroll to position [320, 0]
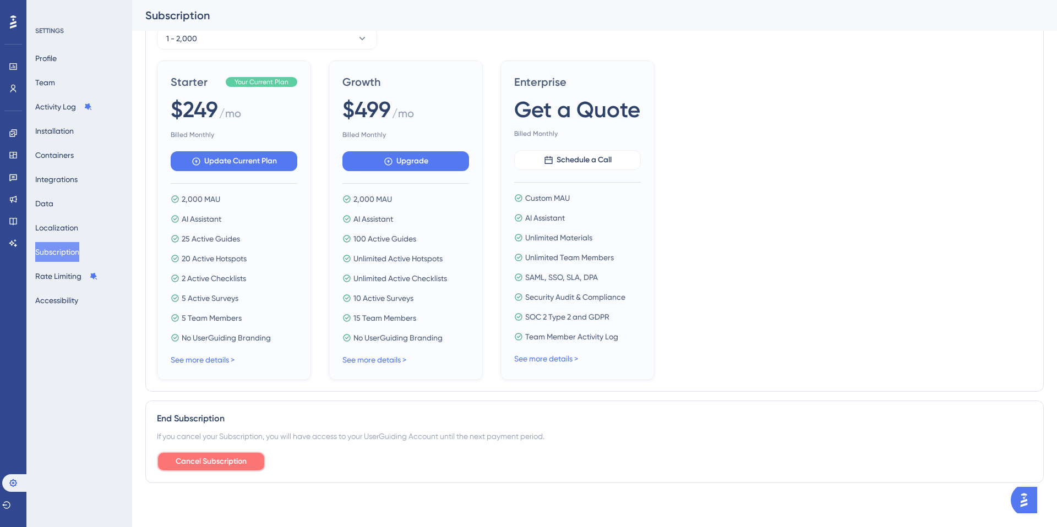
click at [218, 457] on span "Cancel Subscription" at bounding box center [211, 461] width 71 height 13
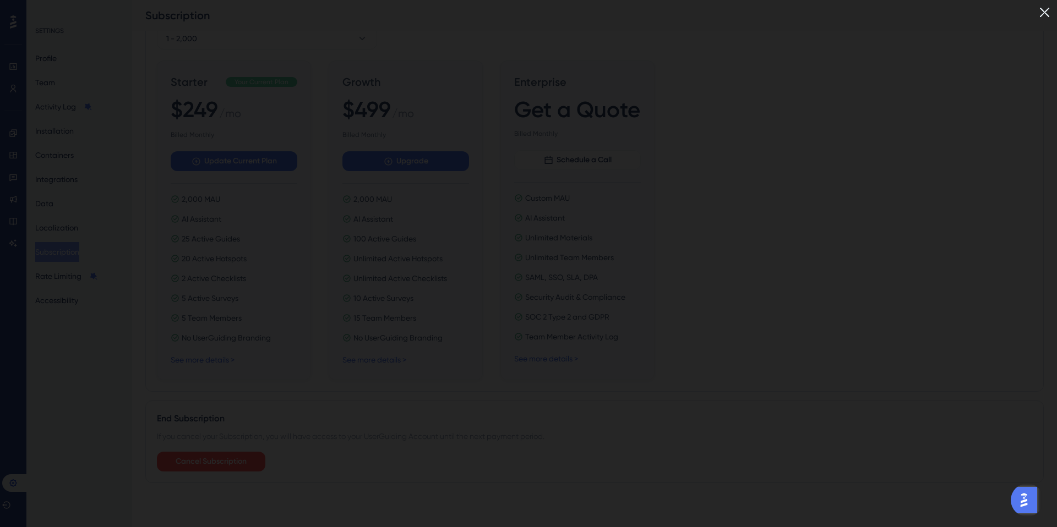
click at [1046, 15] on img at bounding box center [1044, 12] width 18 height 18
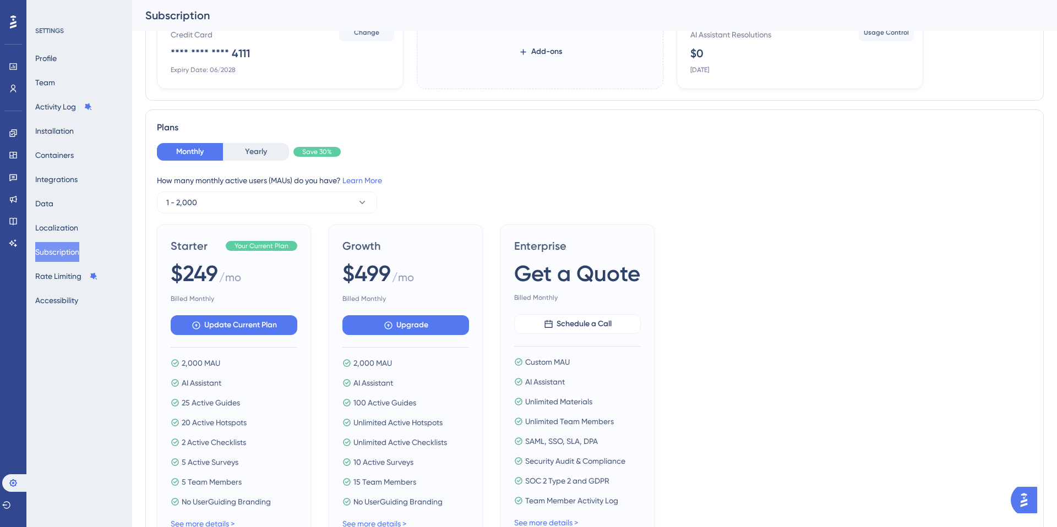
scroll to position [116, 0]
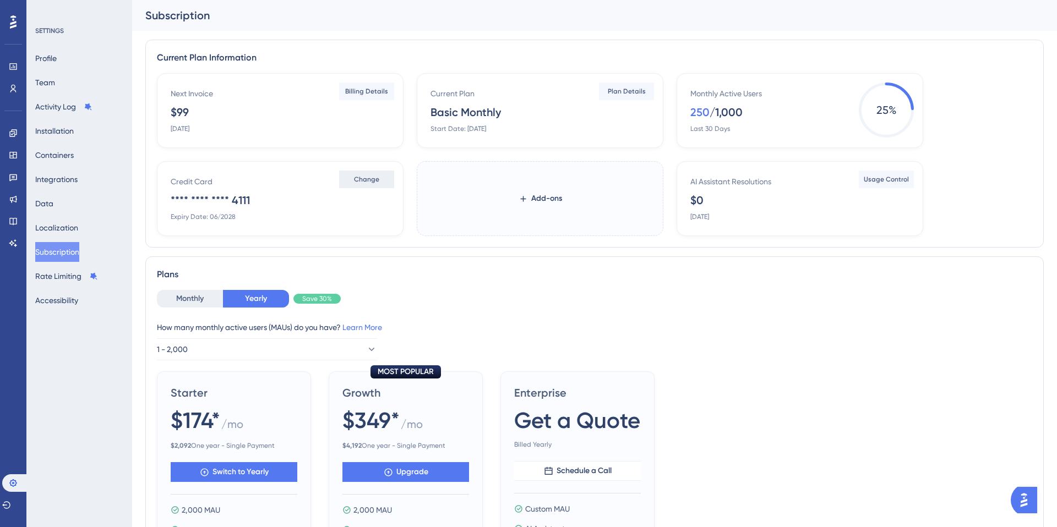
click at [380, 182] on button "Change" at bounding box center [366, 180] width 55 height 18
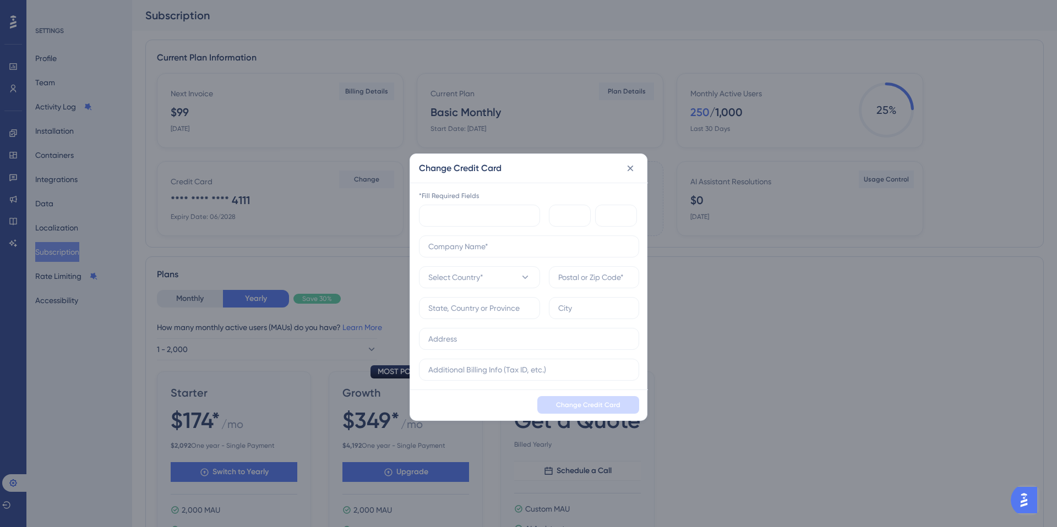
click at [515, 195] on div "*Fill Required Fields" at bounding box center [529, 196] width 220 height 9
click at [626, 167] on icon at bounding box center [630, 168] width 11 height 11
